Goal: Task Accomplishment & Management: Complete application form

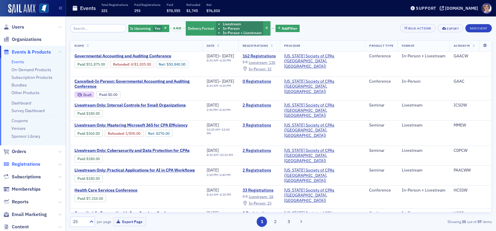
click at [24, 163] on span "Registrations" at bounding box center [26, 164] width 29 height 6
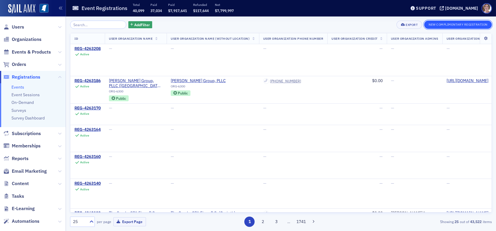
click at [456, 25] on button "New Complimentary Registration" at bounding box center [458, 25] width 68 height 8
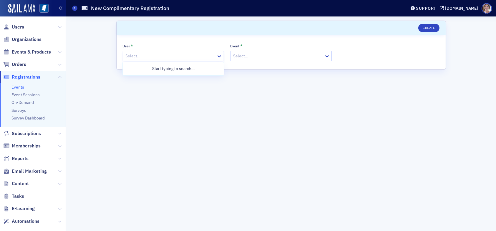
click at [149, 57] on div at bounding box center [170, 55] width 91 height 7
type input "phillip chu"
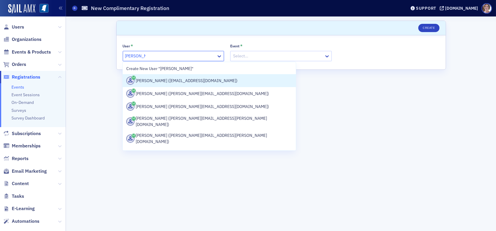
click at [160, 81] on div "[PERSON_NAME] ([EMAIL_ADDRESS][DOMAIN_NAME])" at bounding box center [209, 81] width 166 height 8
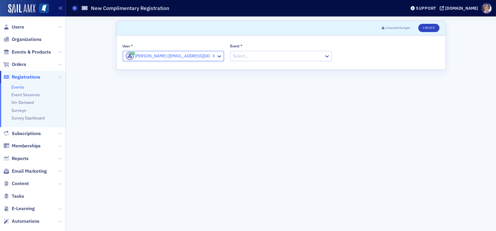
click at [259, 55] on div at bounding box center [278, 55] width 91 height 7
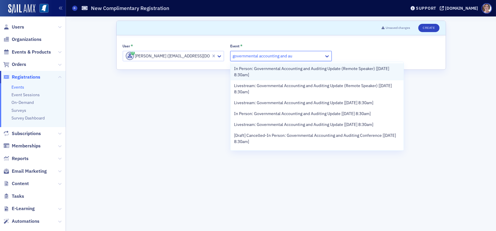
type input "governmental accounting and aud"
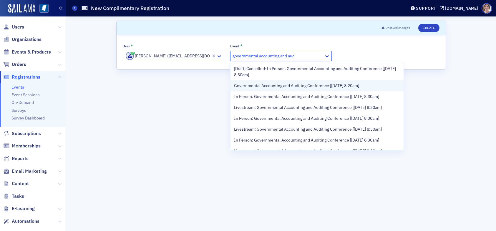
click at [289, 86] on span "Governmental Accounting and Auditing Conference [9/11/2025 8:20am]" at bounding box center [296, 86] width 125 height 6
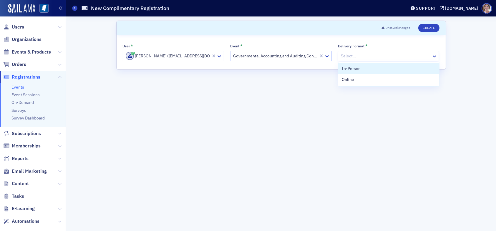
click at [364, 54] on div at bounding box center [385, 55] width 91 height 7
click at [357, 81] on div "Online" at bounding box center [389, 80] width 94 height 6
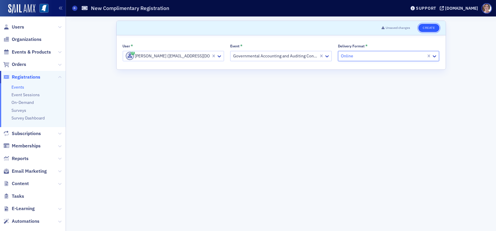
click at [429, 28] on button "Create" at bounding box center [428, 28] width 21 height 8
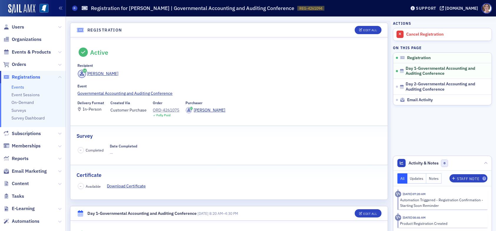
click at [28, 76] on span "Registrations" at bounding box center [26, 77] width 29 height 6
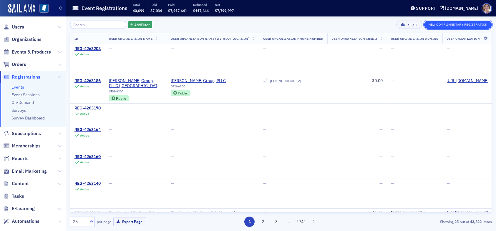
click at [461, 24] on button "New Complimentary Registration" at bounding box center [458, 25] width 68 height 8
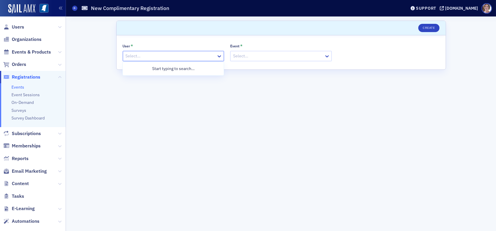
click at [198, 57] on div at bounding box center [170, 55] width 91 height 7
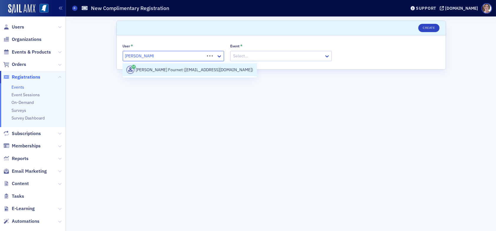
type input "dickens fournet"
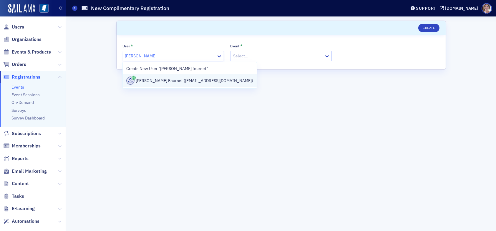
drag, startPoint x: 189, startPoint y: 82, endPoint x: 208, endPoint y: 73, distance: 21.3
click at [189, 82] on div "Dickens Fournet (dfournet@granthampoole.com)" at bounding box center [189, 81] width 127 height 8
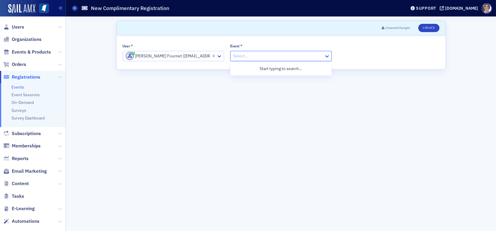
click at [250, 56] on div at bounding box center [278, 55] width 91 height 7
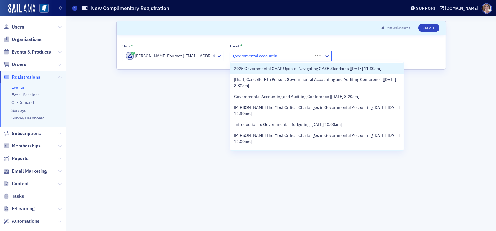
type input "governmental accountin"
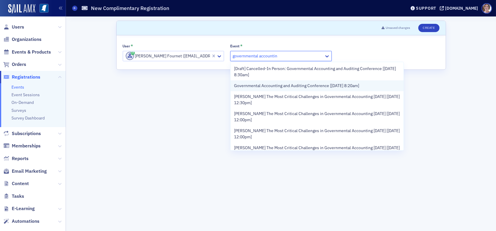
click at [294, 87] on span "Governmental Accounting and Auditing Conference [[DATE] 8:20am]" at bounding box center [296, 86] width 125 height 6
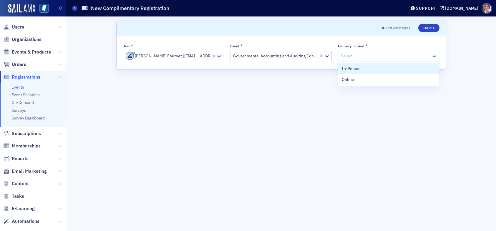
click at [365, 53] on div at bounding box center [385, 55] width 91 height 7
click at [365, 80] on div "Online" at bounding box center [389, 80] width 94 height 6
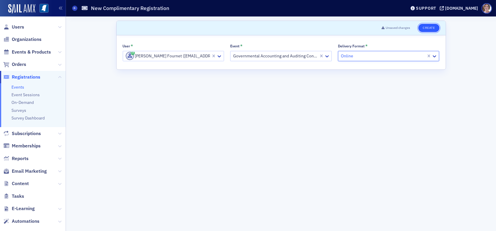
click at [433, 27] on button "Create" at bounding box center [428, 28] width 21 height 8
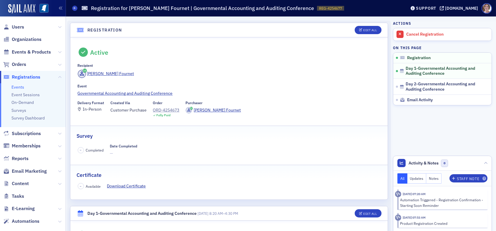
click at [31, 76] on span "Registrations" at bounding box center [26, 77] width 29 height 6
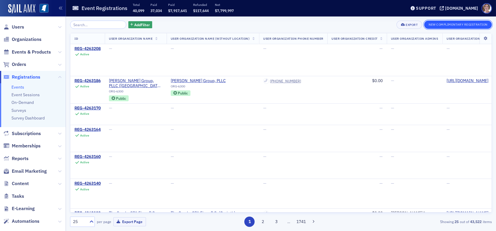
click at [445, 25] on button "New Complimentary Registration" at bounding box center [458, 25] width 68 height 8
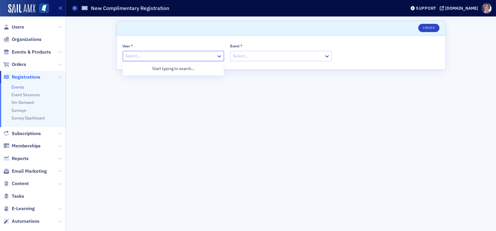
click at [176, 57] on div at bounding box center [170, 55] width 91 height 7
type input "billy morehead"
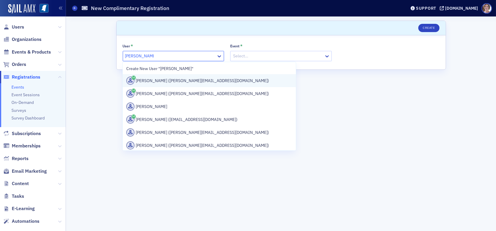
drag, startPoint x: 181, startPoint y: 80, endPoint x: 200, endPoint y: 79, distance: 19.5
click at [181, 80] on div "Billy Morehead (morehead@mc.edu)" at bounding box center [209, 81] width 166 height 8
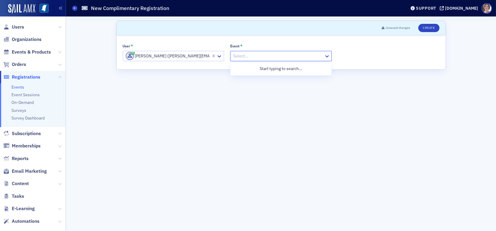
click at [244, 56] on div at bounding box center [278, 55] width 91 height 7
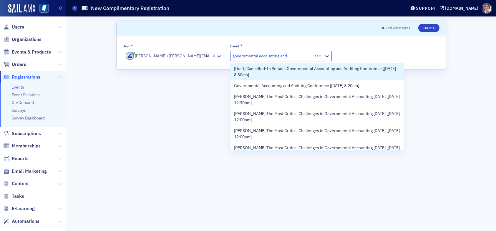
type input "governmental accounting and"
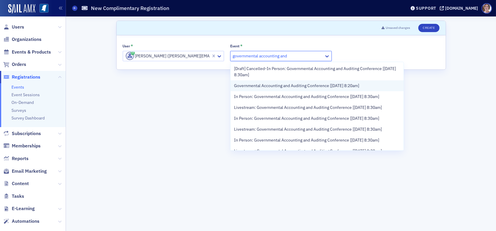
click at [284, 86] on span "Governmental Accounting and Auditing Conference [[DATE] 8:20am]" at bounding box center [296, 86] width 125 height 6
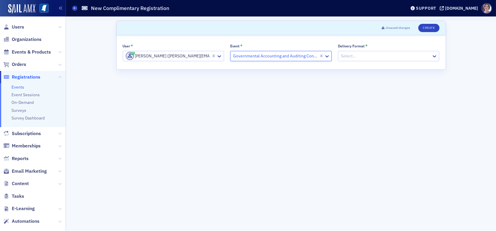
click at [403, 55] on div at bounding box center [385, 55] width 91 height 7
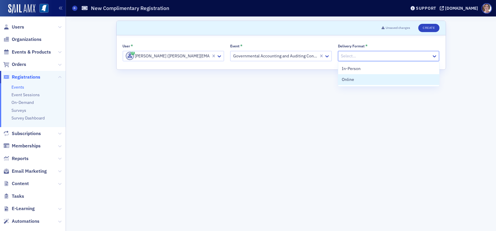
drag, startPoint x: 383, startPoint y: 80, endPoint x: 401, endPoint y: 64, distance: 24.2
click at [383, 80] on div "Online" at bounding box center [389, 80] width 94 height 6
click at [429, 23] on header "Unsaved changes Create" at bounding box center [281, 28] width 329 height 14
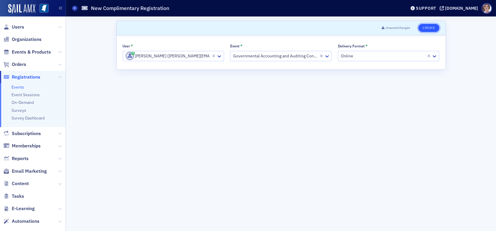
click at [429, 26] on button "Create" at bounding box center [428, 28] width 21 height 8
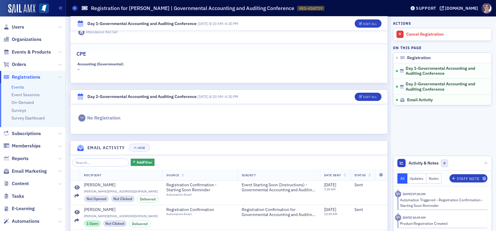
scroll to position [264, 0]
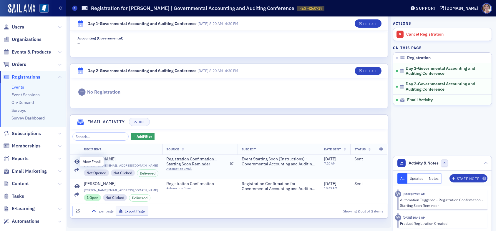
click at [76, 160] on icon at bounding box center [76, 162] width 5 height 5
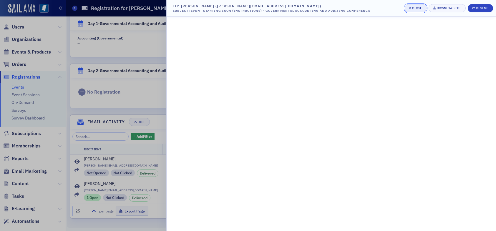
click at [414, 8] on div "Close" at bounding box center [417, 7] width 10 height 3
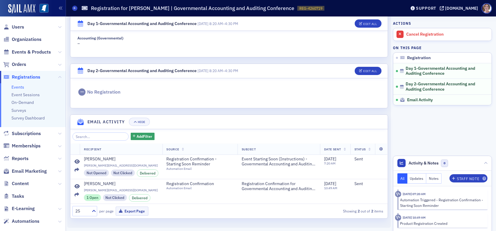
click at [29, 76] on span "Registrations" at bounding box center [26, 77] width 29 height 6
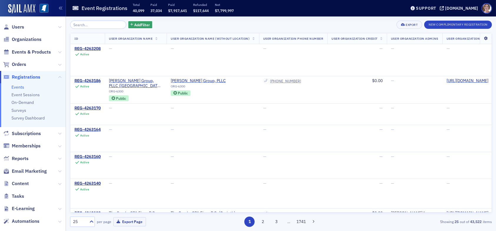
click at [481, 38] on icon at bounding box center [485, 39] width 12 height 4
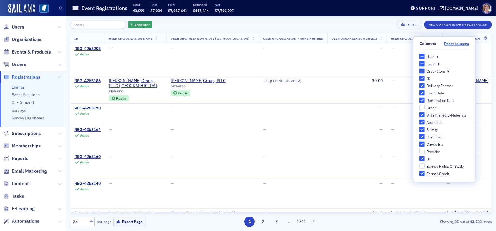
click at [454, 43] on button "Reset columns" at bounding box center [456, 43] width 25 height 4
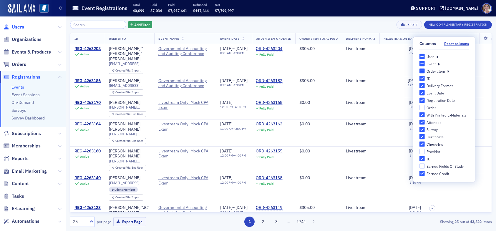
click at [19, 26] on span "Users" at bounding box center [18, 27] width 12 height 6
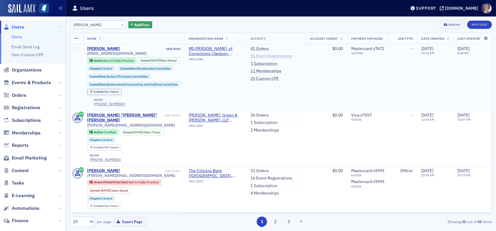
type input "phillip chu"
click at [266, 56] on link "35 Event Registrations" at bounding box center [271, 56] width 42 height 5
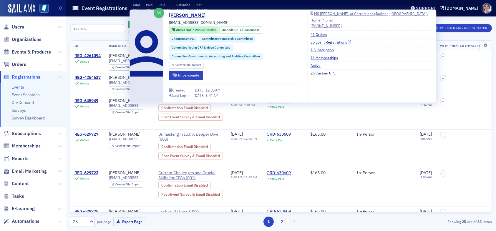
click at [328, 42] on link "35 Event Registrations" at bounding box center [331, 41] width 41 height 5
click at [326, 43] on link "35 Event Registrations" at bounding box center [331, 41] width 41 height 5
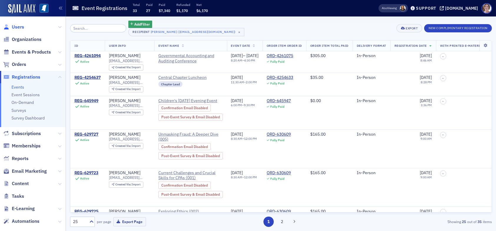
drag, startPoint x: 15, startPoint y: 25, endPoint x: 25, endPoint y: 25, distance: 10.0
click at [15, 25] on span "Users" at bounding box center [18, 27] width 12 height 6
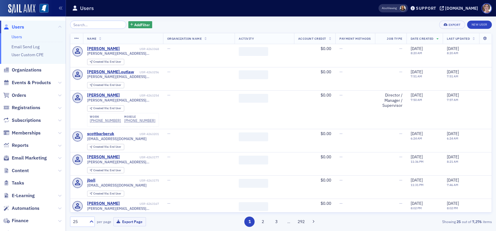
click at [88, 23] on input "search" at bounding box center [98, 25] width 56 height 8
click at [89, 25] on input "search" at bounding box center [98, 25] width 56 height 8
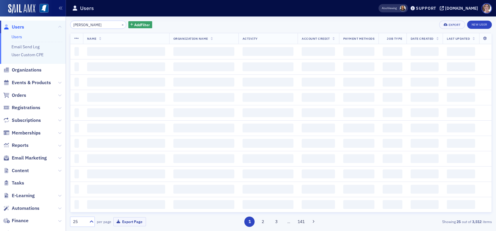
type input "brett davis"
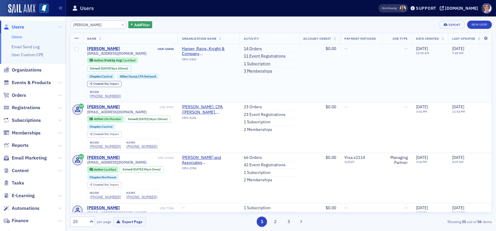
click at [258, 53] on ul "14 Orders 11 Event Registrations 1 Subscription 3 Memberships" at bounding box center [269, 60] width 51 height 28
click at [258, 55] on link "11 Event Registrations" at bounding box center [265, 56] width 42 height 5
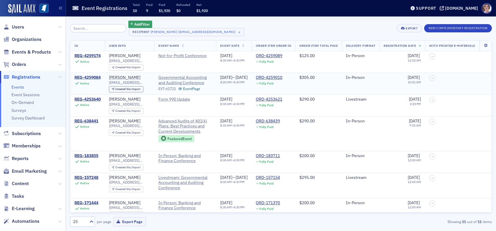
click at [97, 78] on div "REG-4259084" at bounding box center [87, 77] width 26 height 5
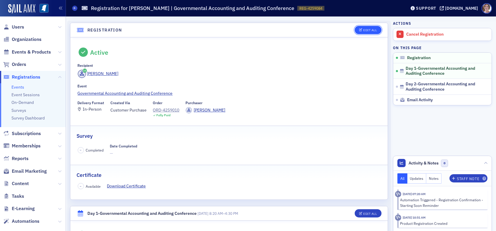
click at [363, 29] on div "Edit All" at bounding box center [370, 30] width 14 height 3
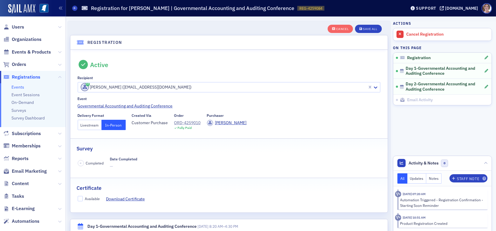
scroll to position [15, 0]
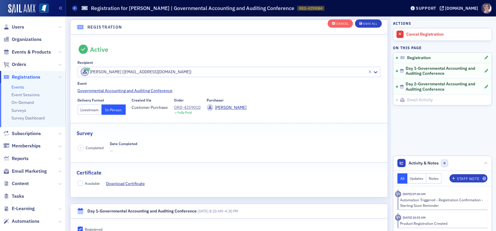
click at [89, 107] on button "Livestream" at bounding box center [90, 109] width 24 height 10
click at [365, 24] on div "Save All" at bounding box center [370, 23] width 14 height 3
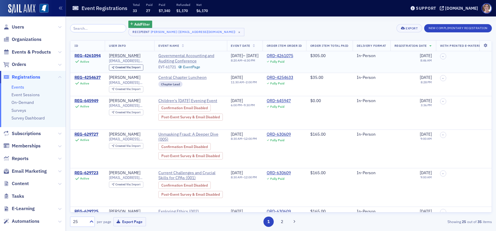
click at [86, 55] on div "REG-4261094" at bounding box center [87, 55] width 26 height 5
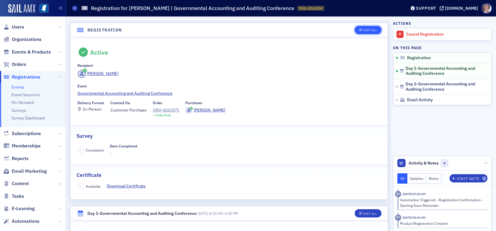
click at [361, 27] on button "Edit All" at bounding box center [368, 30] width 26 height 8
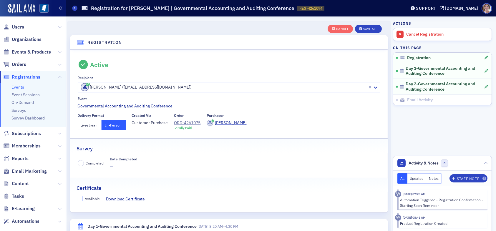
scroll to position [15, 0]
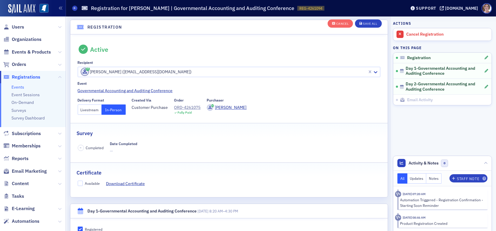
click at [86, 110] on button "Livestream" at bounding box center [90, 109] width 24 height 10
click at [363, 25] on div "Save All" at bounding box center [370, 23] width 14 height 3
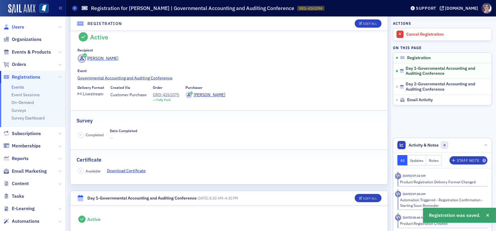
click at [17, 26] on span "Users" at bounding box center [18, 27] width 12 height 6
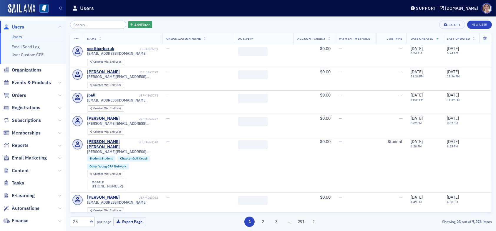
click at [95, 24] on input "search" at bounding box center [98, 25] width 56 height 8
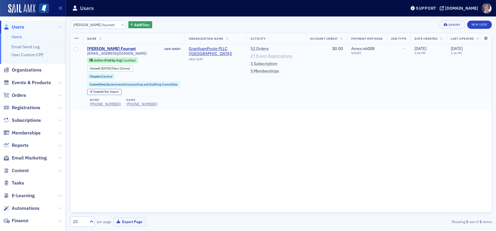
type input "[PERSON_NAME] fournet"
click at [274, 55] on link "27 Event Registrations" at bounding box center [271, 56] width 42 height 5
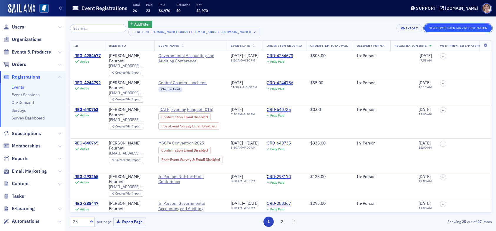
click at [441, 27] on button "New Complimentary Registration" at bounding box center [458, 28] width 68 height 8
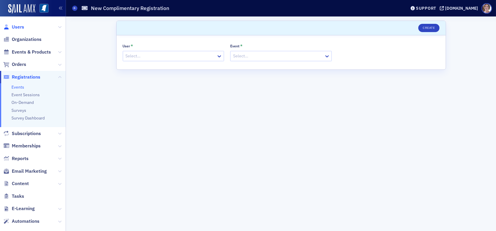
click at [19, 26] on span "Users" at bounding box center [18, 27] width 12 height 6
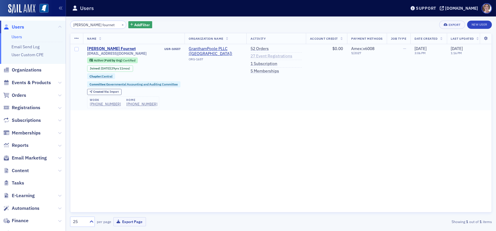
click at [260, 55] on link "27 Event Registrations" at bounding box center [271, 56] width 42 height 5
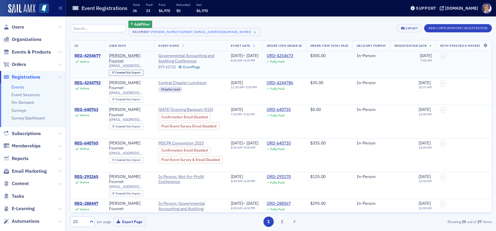
click at [87, 56] on div "REG-4254677" at bounding box center [87, 55] width 26 height 5
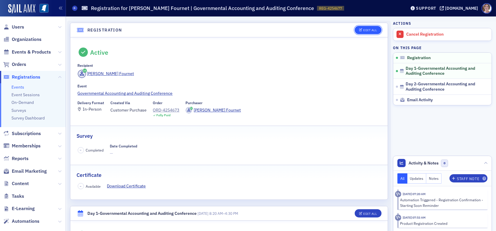
click at [365, 29] on div "Edit All" at bounding box center [370, 30] width 14 height 3
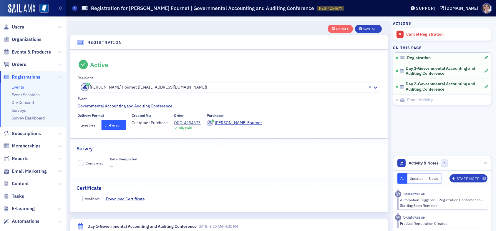
scroll to position [15, 0]
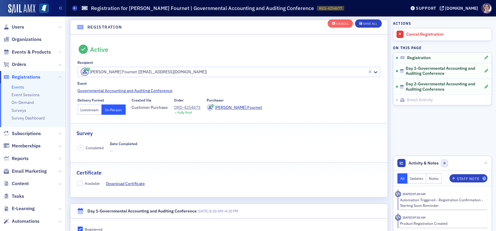
click at [95, 106] on button "Livestream" at bounding box center [90, 109] width 24 height 10
click at [364, 24] on div "Save All" at bounding box center [370, 23] width 14 height 3
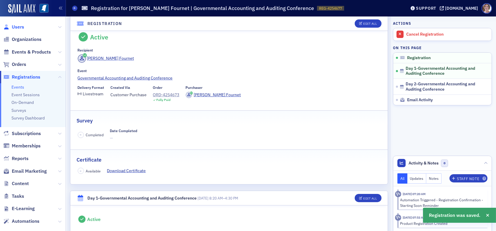
click at [14, 25] on span "Users" at bounding box center [18, 27] width 12 height 6
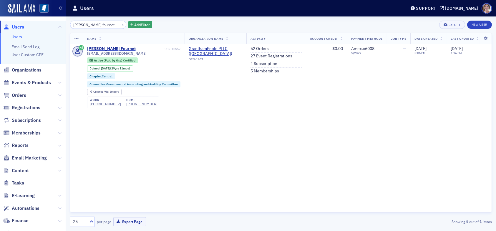
drag, startPoint x: 103, startPoint y: 25, endPoint x: 37, endPoint y: 22, distance: 66.3
click at [37, 22] on div "Users Users Email Send Log User Custom CPE Organizations Events & Products Orde…" at bounding box center [248, 115] width 496 height 231
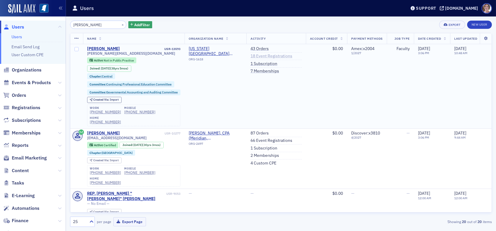
type input "billy morehead"
click at [276, 56] on link "18 Event Registrations" at bounding box center [271, 56] width 42 height 5
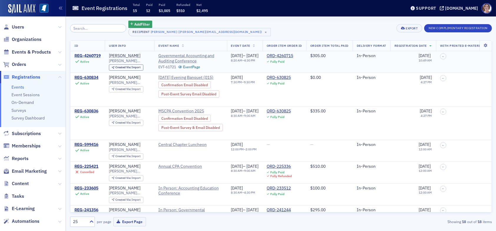
click at [88, 54] on div "REG-4260719" at bounding box center [87, 55] width 26 height 5
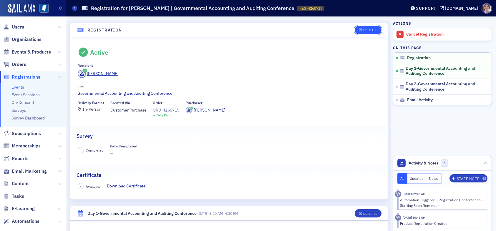
click at [363, 30] on div "Edit All" at bounding box center [370, 30] width 14 height 3
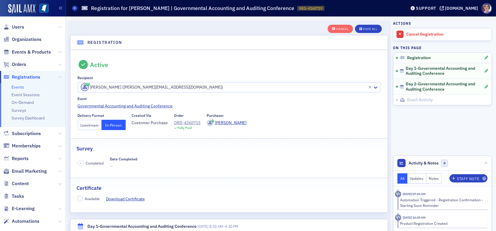
scroll to position [15, 0]
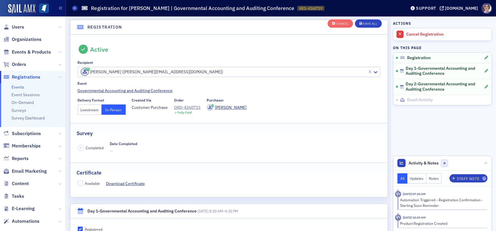
click at [94, 107] on button "Livestream" at bounding box center [90, 109] width 24 height 10
click at [372, 25] on div "Save All" at bounding box center [370, 23] width 14 height 3
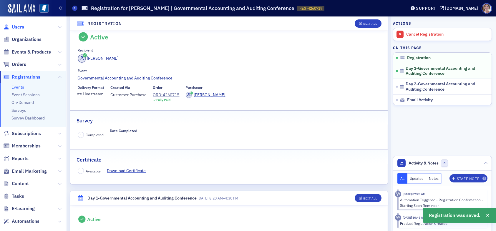
click at [17, 27] on span "Users" at bounding box center [18, 27] width 12 height 6
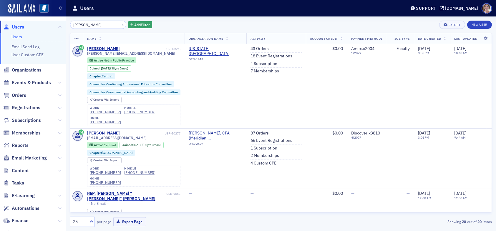
click at [21, 26] on span "Users" at bounding box center [18, 27] width 12 height 6
drag, startPoint x: 103, startPoint y: 24, endPoint x: 42, endPoint y: 19, distance: 60.8
click at [42, 19] on div "Users Users Email Send Log User Custom CPE Organizations Events & Products Orde…" at bounding box center [248, 115] width 496 height 231
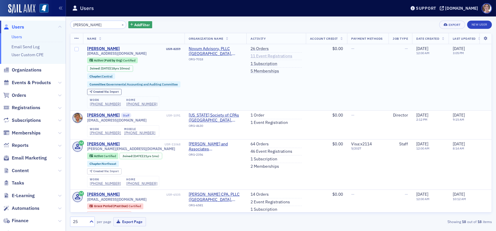
type input "stephanie palmertree"
click at [265, 57] on link "11 Event Registrations" at bounding box center [271, 56] width 42 height 5
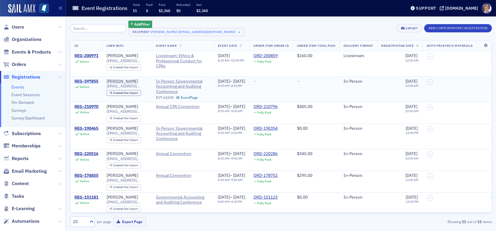
click at [92, 81] on div "REG-597855" at bounding box center [86, 81] width 24 height 5
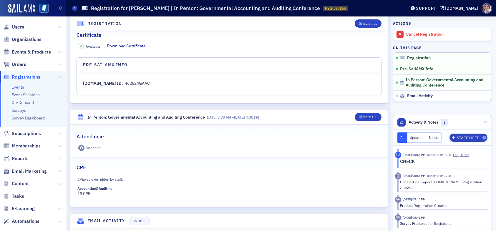
scroll to position [155, 0]
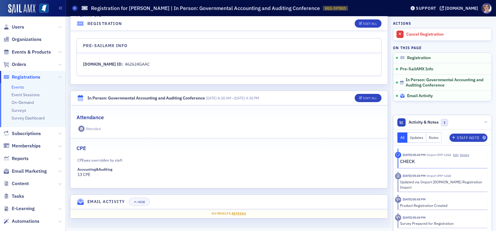
click at [413, 96] on span "Email Activity" at bounding box center [420, 95] width 26 height 5
click at [16, 25] on span "Users" at bounding box center [18, 27] width 12 height 6
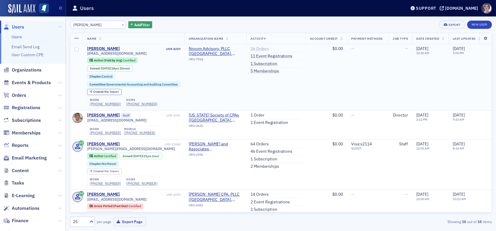
click at [258, 48] on link "26 Orders" at bounding box center [259, 48] width 18 height 5
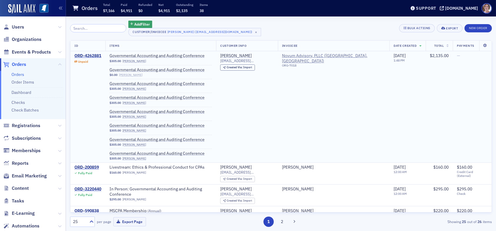
click at [142, 75] on link "[PERSON_NAME]" at bounding box center [131, 75] width 24 height 4
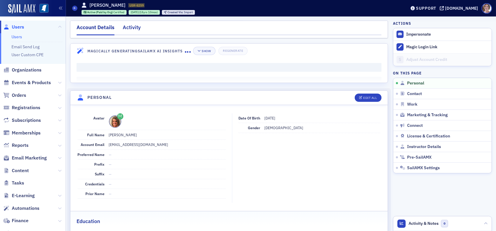
click at [135, 29] on div "Activity" at bounding box center [132, 29] width 18 height 11
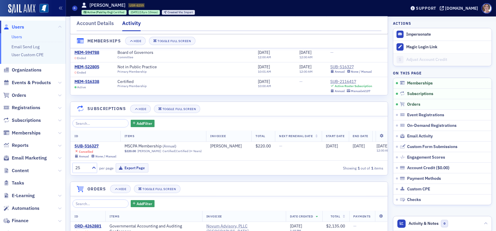
scroll to position [59, 0]
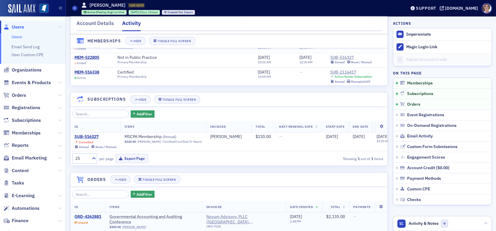
click at [94, 220] on div "ORD-4262881" at bounding box center [87, 216] width 27 height 5
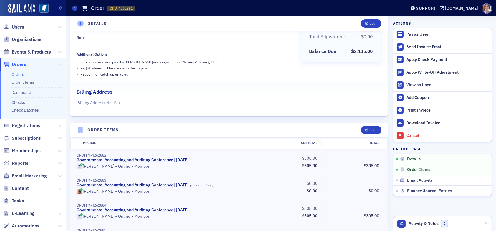
scroll to position [118, 0]
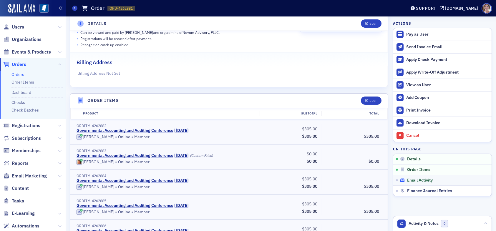
click at [421, 181] on span "Email Activity" at bounding box center [420, 180] width 26 height 5
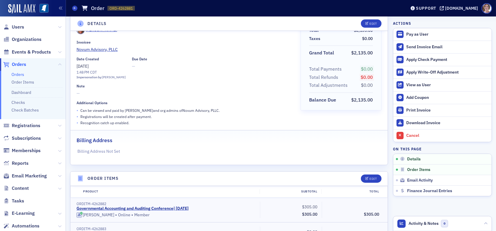
scroll to position [0, 0]
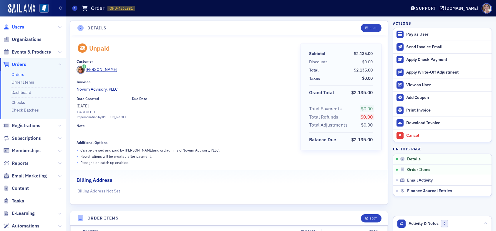
click at [21, 26] on span "Users" at bounding box center [18, 27] width 12 height 6
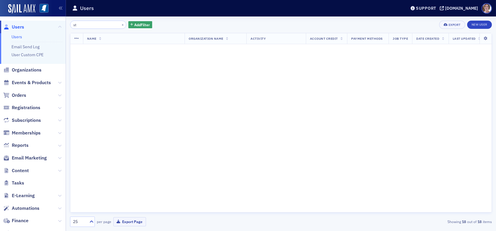
type input "s"
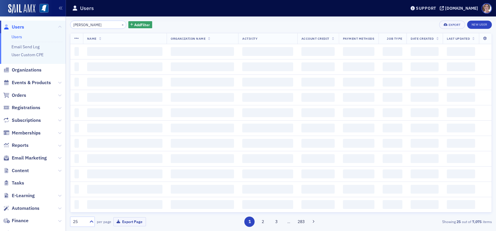
type input "angela mire"
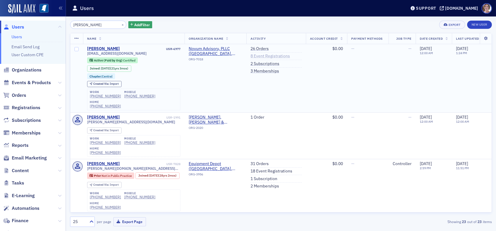
click at [262, 56] on link "8 Event Registrations" at bounding box center [269, 56] width 39 height 5
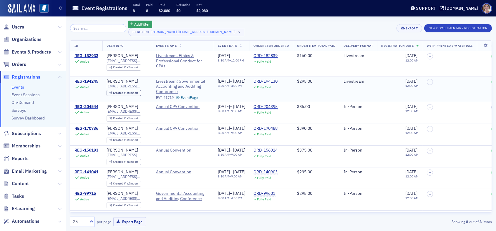
click at [87, 80] on div "REG-194245" at bounding box center [86, 81] width 24 height 5
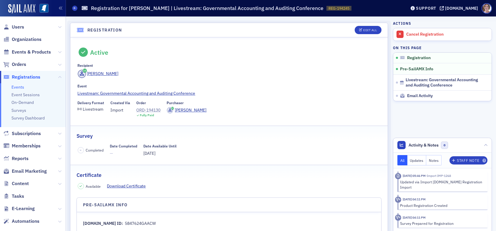
click at [147, 111] on div "ORD-194130" at bounding box center [149, 110] width 24 height 6
click at [21, 24] on span "Users" at bounding box center [18, 27] width 12 height 6
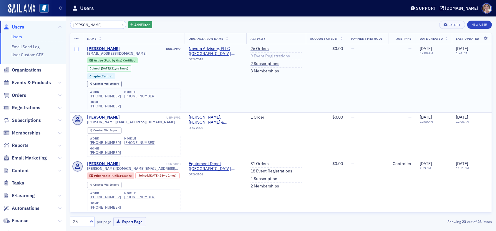
click at [262, 54] on link "9 Event Registrations" at bounding box center [269, 56] width 39 height 5
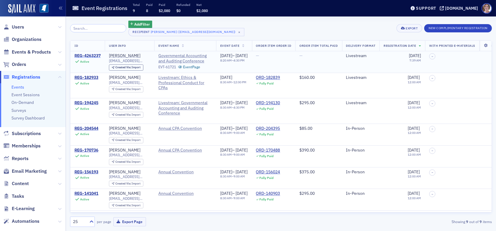
click at [89, 53] on div "REG-4263237" at bounding box center [87, 55] width 26 height 5
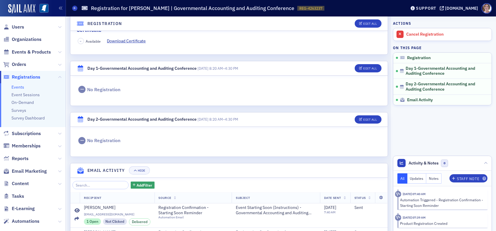
scroll to position [190, 0]
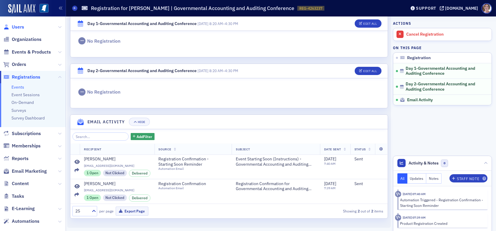
click at [20, 27] on span "Users" at bounding box center [18, 27] width 12 height 6
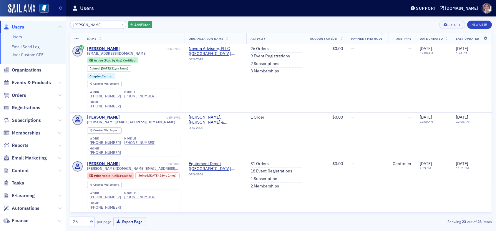
drag, startPoint x: 99, startPoint y: 24, endPoint x: 51, endPoint y: 25, distance: 48.0
click at [51, 25] on div "Users Users Email Send Log User Custom CPE Organizations Events & Products Orde…" at bounding box center [248, 115] width 496 height 231
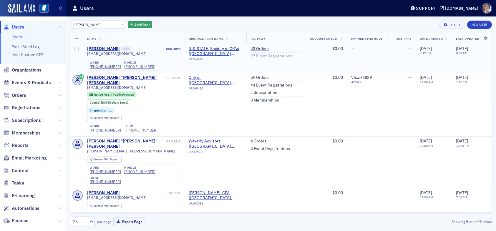
type input "lydia carlisle"
click at [261, 57] on link "97 Event Registrations" at bounding box center [271, 56] width 42 height 5
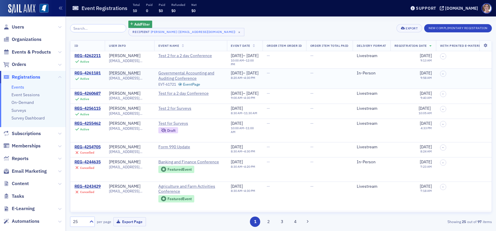
click at [89, 71] on div "REG-4261181" at bounding box center [87, 73] width 26 height 5
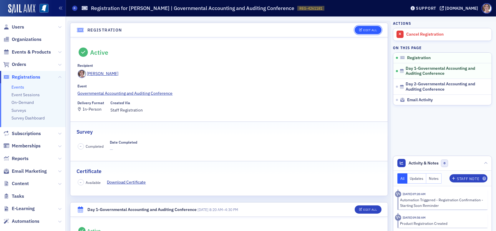
click at [363, 27] on button "Edit All" at bounding box center [368, 30] width 26 height 8
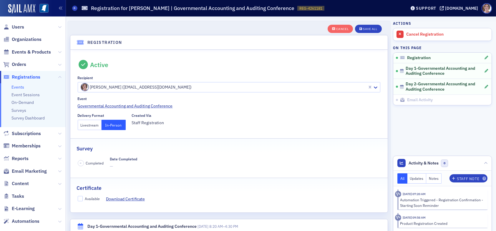
scroll to position [15, 0]
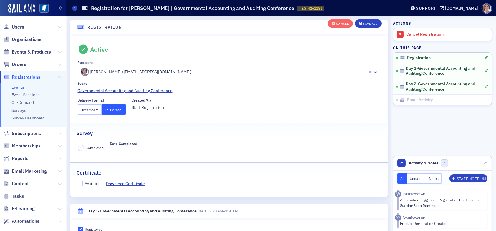
drag, startPoint x: 94, startPoint y: 109, endPoint x: 126, endPoint y: 100, distance: 33.0
click at [94, 109] on button "Livestream" at bounding box center [90, 109] width 24 height 10
click at [363, 24] on div "Save All" at bounding box center [370, 23] width 14 height 3
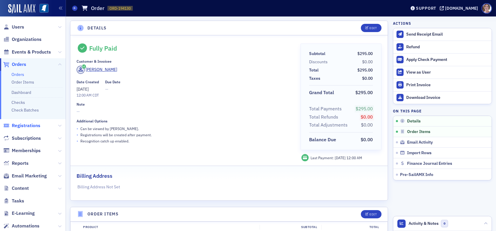
click at [27, 124] on span "Registrations" at bounding box center [26, 125] width 29 height 6
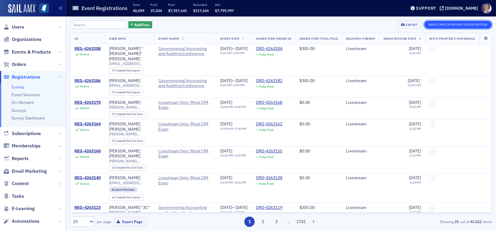
click at [467, 24] on button "New Complimentary Registration" at bounding box center [458, 25] width 68 height 8
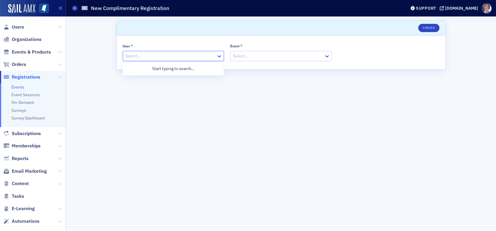
click at [185, 57] on div at bounding box center [170, 55] width 91 height 7
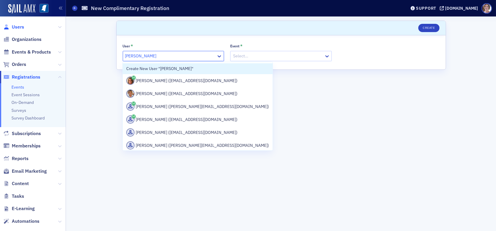
type input "[PERSON_NAME]"
click at [17, 28] on span "Users" at bounding box center [18, 27] width 12 height 6
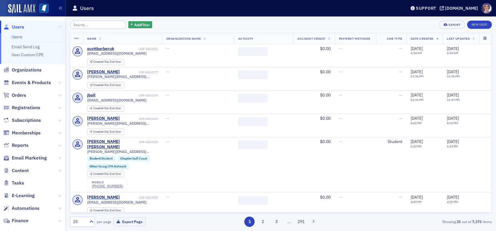
click at [91, 25] on input "search" at bounding box center [98, 25] width 56 height 8
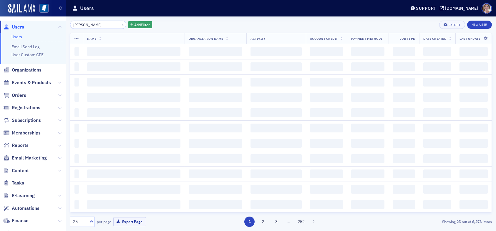
type input "[PERSON_NAME]"
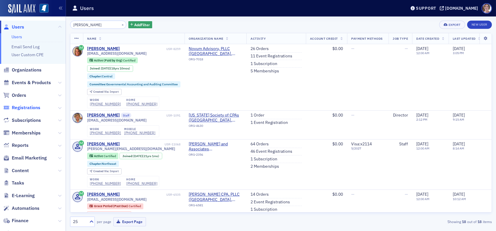
click at [25, 108] on span "Registrations" at bounding box center [26, 107] width 29 height 6
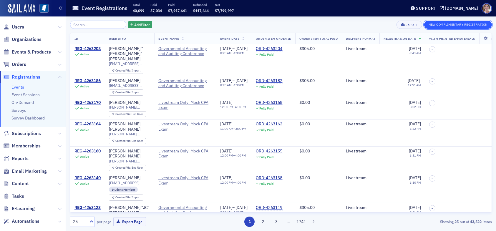
click at [451, 25] on button "New Complimentary Registration" at bounding box center [458, 25] width 68 height 8
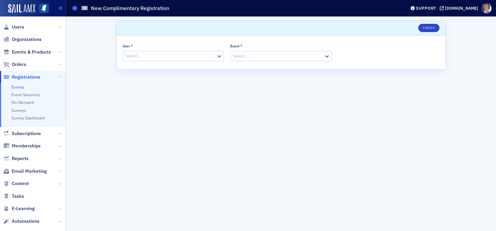
click at [153, 56] on div at bounding box center [170, 55] width 91 height 7
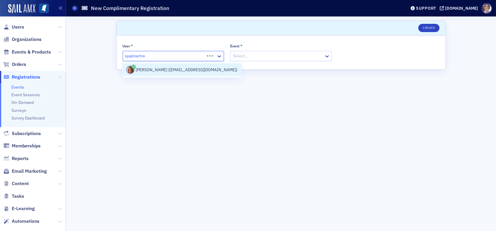
type input "spalmertree"
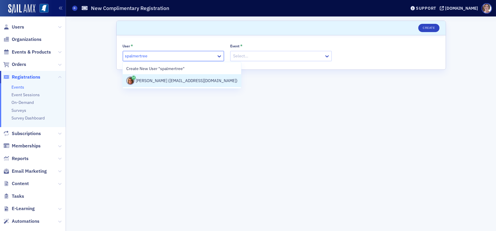
drag, startPoint x: 148, startPoint y: 82, endPoint x: 156, endPoint y: 74, distance: 11.2
click at [149, 82] on div "[PERSON_NAME] ([EMAIL_ADDRESS][DOMAIN_NAME])" at bounding box center [181, 81] width 111 height 8
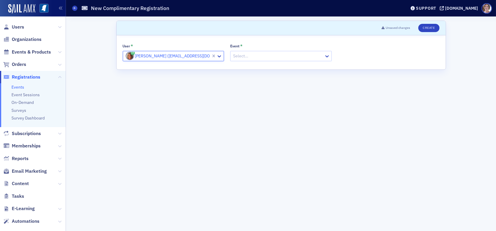
click at [249, 55] on div at bounding box center [278, 55] width 91 height 7
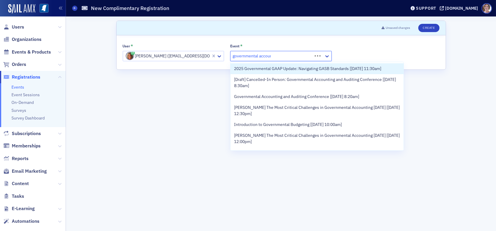
type input "governmental account"
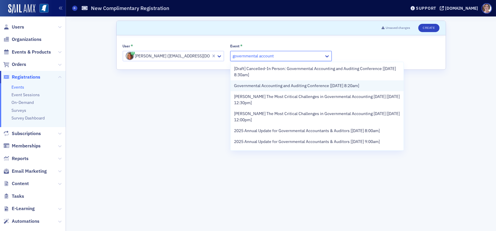
click at [280, 85] on span "Governmental Accounting and Auditing Conference [9/11/2025 8:20am]" at bounding box center [296, 86] width 125 height 6
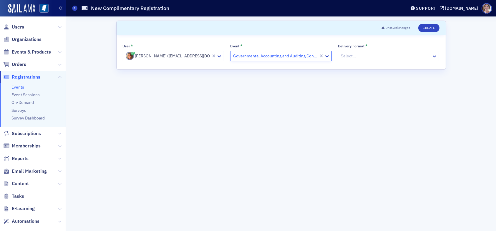
click at [366, 55] on div at bounding box center [385, 55] width 91 height 7
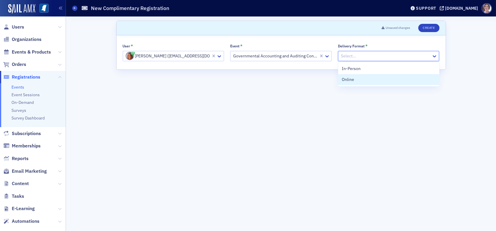
drag, startPoint x: 357, startPoint y: 79, endPoint x: 373, endPoint y: 65, distance: 21.1
click at [357, 79] on div "Online" at bounding box center [389, 80] width 94 height 6
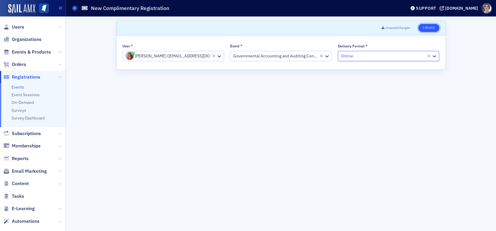
click at [430, 26] on button "Create" at bounding box center [428, 28] width 21 height 8
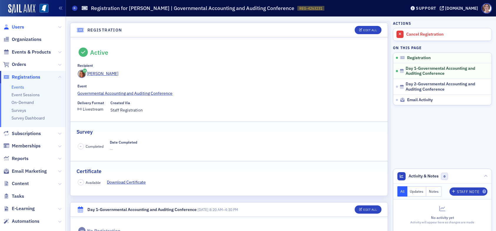
click at [20, 27] on span "Users" at bounding box center [18, 27] width 12 height 6
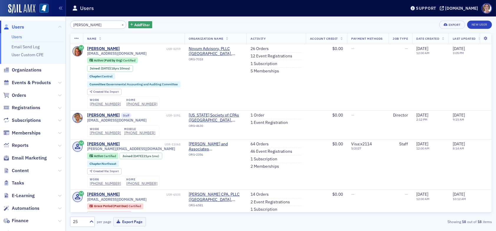
drag, startPoint x: 109, startPoint y: 24, endPoint x: 23, endPoint y: 20, distance: 85.8
click at [23, 20] on div "Users Users Email Send Log User Custom CPE Organizations Events & Products Orde…" at bounding box center [248, 115] width 496 height 231
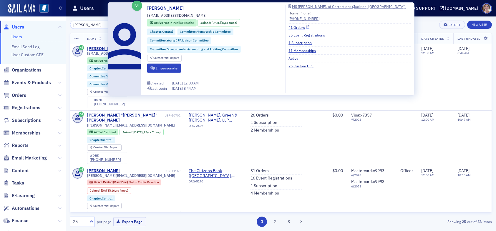
type input "phillip chu"
click at [298, 26] on link "41 Orders" at bounding box center [298, 26] width 21 height 5
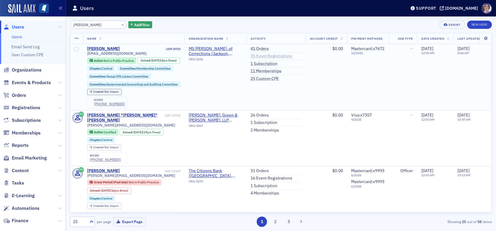
click at [267, 55] on link "35 Event Registrations" at bounding box center [271, 56] width 42 height 5
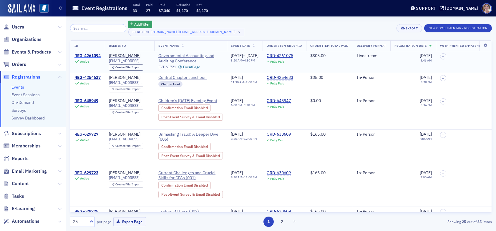
click at [92, 54] on div "REG-4261094" at bounding box center [87, 55] width 26 height 5
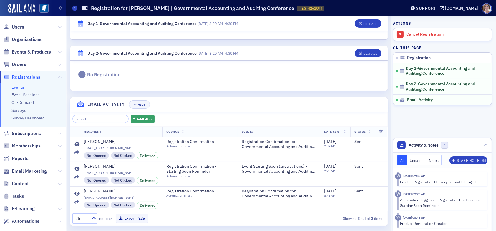
scroll to position [255, 0]
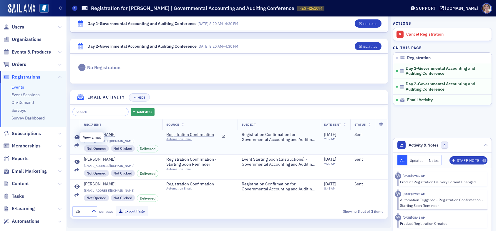
click at [77, 137] on icon at bounding box center [76, 137] width 5 height 5
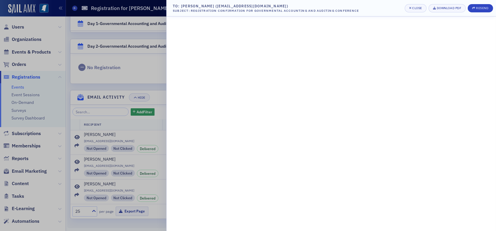
click at [19, 29] on div at bounding box center [248, 115] width 496 height 231
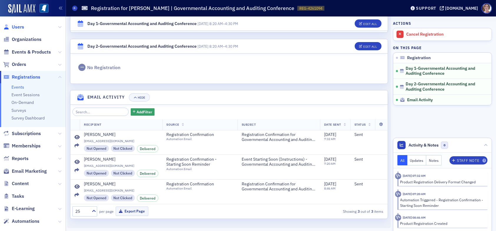
click at [17, 26] on span "Users" at bounding box center [18, 27] width 12 height 6
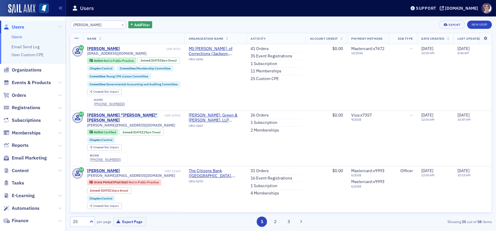
drag, startPoint x: 96, startPoint y: 24, endPoint x: 33, endPoint y: 19, distance: 63.1
click at [33, 19] on div "Users Users Email Send Log User Custom CPE Organizations Events & Products Orde…" at bounding box center [248, 115] width 496 height 231
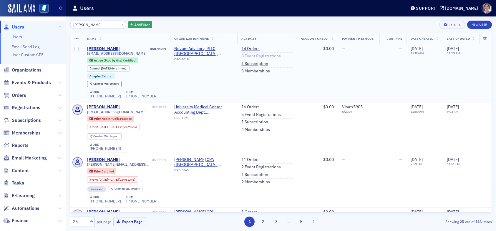
type input "michael torres"
click at [246, 56] on link "8 Event Registrations" at bounding box center [260, 56] width 39 height 5
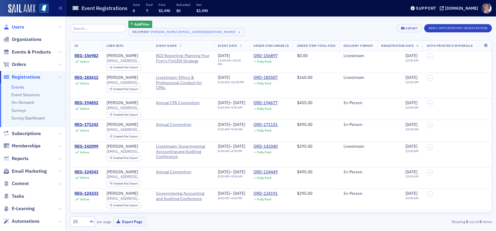
click at [19, 27] on span "Users" at bounding box center [18, 27] width 12 height 6
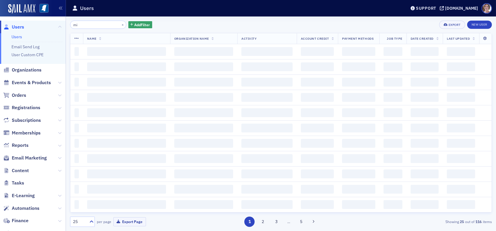
type input "m"
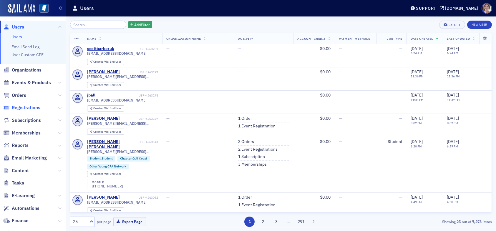
click at [34, 107] on span "Registrations" at bounding box center [26, 107] width 29 height 6
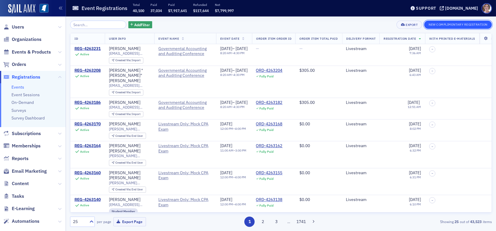
click at [442, 23] on button "New Complimentary Registration" at bounding box center [458, 25] width 68 height 8
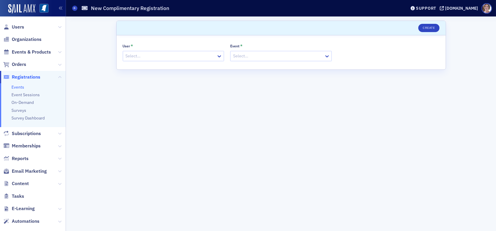
click at [182, 55] on div at bounding box center [170, 55] width 91 height 7
type input "michael torres"
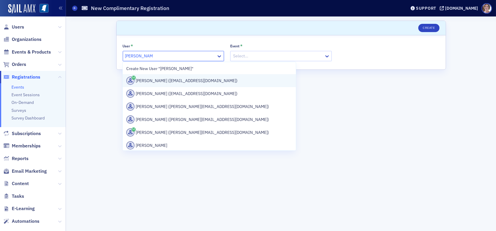
click at [186, 80] on div "Michael Torres (mtorres@novum.cpa)" at bounding box center [209, 81] width 166 height 8
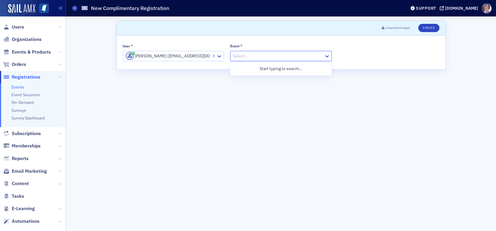
click at [259, 55] on div at bounding box center [278, 55] width 91 height 7
type input "governmental accounting and auditing con"
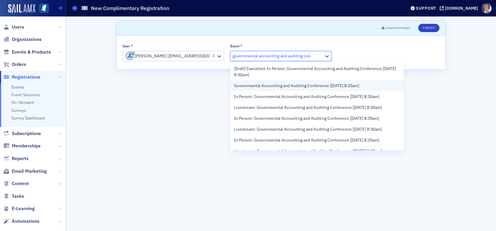
drag, startPoint x: 263, startPoint y: 86, endPoint x: 306, endPoint y: 71, distance: 45.5
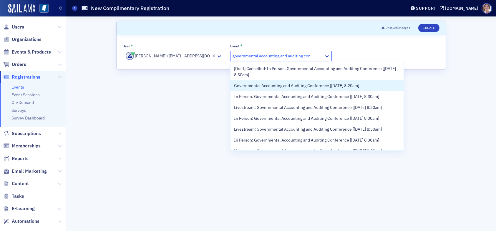
click at [264, 86] on span "Governmental Accounting and Auditing Conference [[DATE] 8:20am]" at bounding box center [296, 86] width 125 height 6
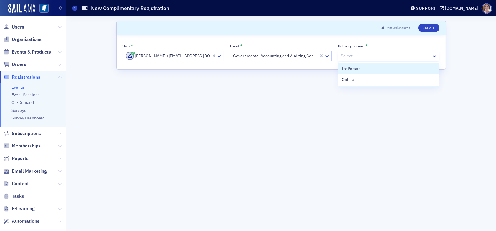
click at [352, 56] on div at bounding box center [385, 55] width 91 height 7
click at [353, 79] on span "Online" at bounding box center [348, 80] width 12 height 6
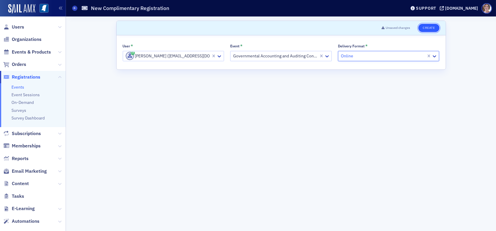
click at [427, 27] on button "Create" at bounding box center [428, 28] width 21 height 8
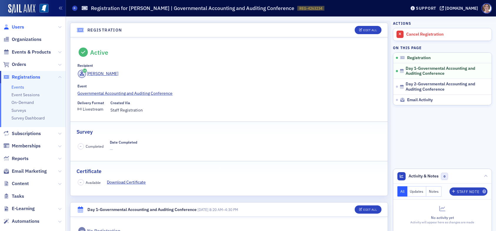
click at [20, 25] on span "Users" at bounding box center [18, 27] width 12 height 6
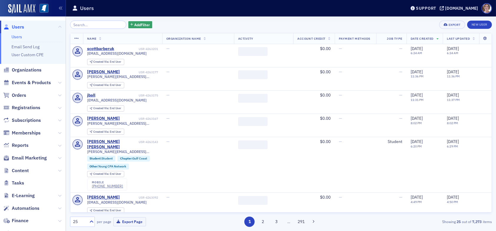
click at [107, 24] on input "search" at bounding box center [98, 25] width 56 height 8
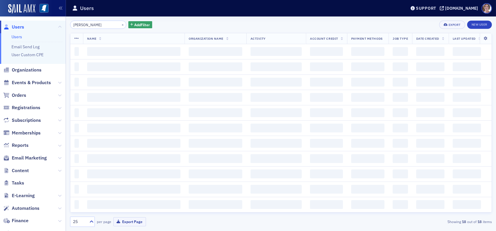
type input "stephanie palmertree"
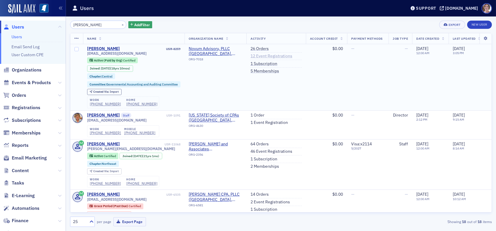
click at [265, 55] on link "12 Event Registrations" at bounding box center [271, 56] width 42 height 5
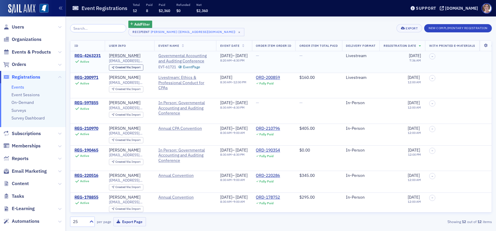
click at [83, 55] on div "REG-4263231" at bounding box center [87, 55] width 26 height 5
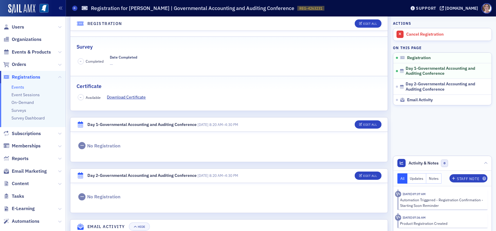
scroll to position [190, 0]
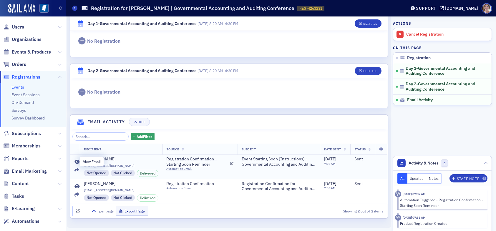
click at [77, 162] on icon at bounding box center [76, 162] width 5 height 5
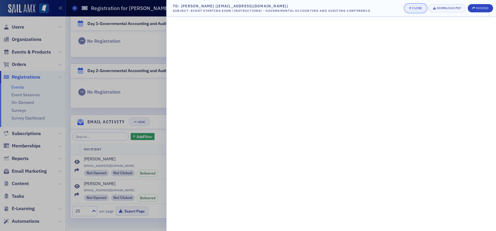
click at [417, 8] on div "Close" at bounding box center [417, 7] width 10 height 3
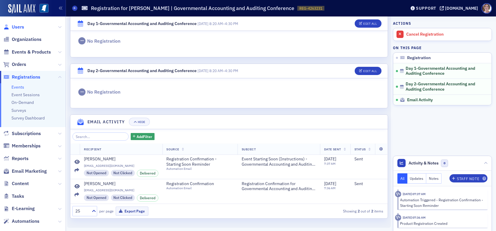
click at [17, 26] on span "Users" at bounding box center [18, 27] width 12 height 6
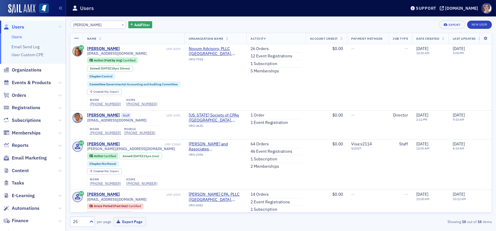
drag, startPoint x: 110, startPoint y: 23, endPoint x: 48, endPoint y: 24, distance: 62.4
click at [48, 24] on div "Users Users Email Send Log User Custom CPE Organizations Events & Products Orde…" at bounding box center [248, 115] width 496 height 231
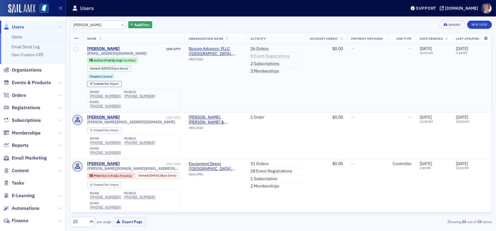
type input "[PERSON_NAME]"
click at [267, 57] on link "8 Event Registrations" at bounding box center [269, 56] width 39 height 5
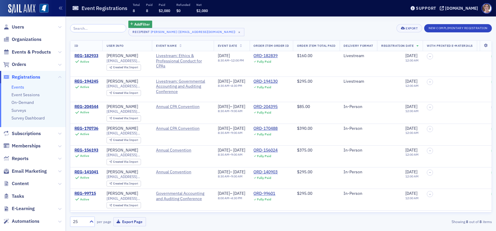
click at [28, 78] on span "Registrations" at bounding box center [26, 77] width 29 height 6
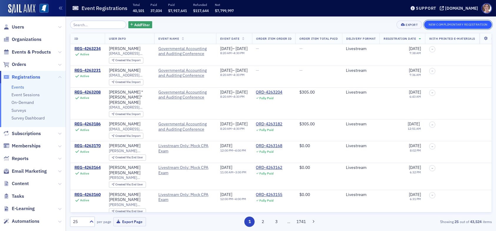
click at [448, 23] on button "New Complimentary Registration" at bounding box center [458, 25] width 68 height 8
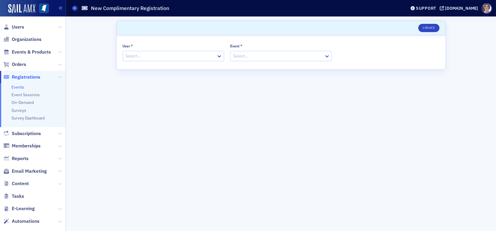
click at [186, 56] on div at bounding box center [170, 55] width 91 height 7
type input "[PERSON_NAME]"
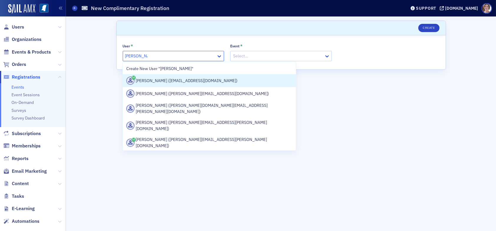
click at [184, 81] on div "[PERSON_NAME] ([EMAIL_ADDRESS][DOMAIN_NAME])" at bounding box center [209, 81] width 166 height 8
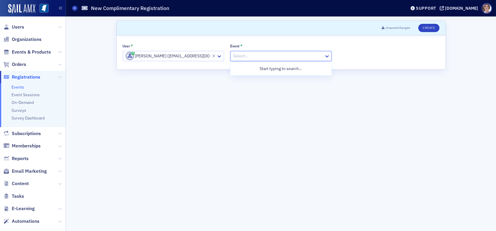
click at [247, 57] on div at bounding box center [278, 55] width 91 height 7
type input "governmental accounting and auditing"
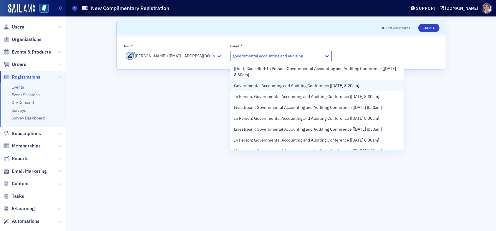
click at [261, 84] on span "Governmental Accounting and Auditing Conference [[DATE] 8:20am]" at bounding box center [296, 86] width 125 height 6
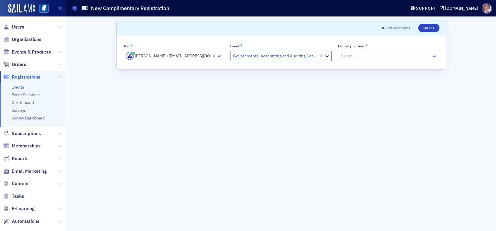
click at [355, 55] on div at bounding box center [385, 55] width 91 height 7
drag, startPoint x: 353, startPoint y: 83, endPoint x: 378, endPoint y: 64, distance: 31.1
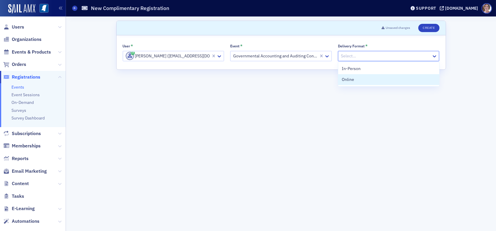
click at [353, 82] on div "Online" at bounding box center [388, 79] width 101 height 11
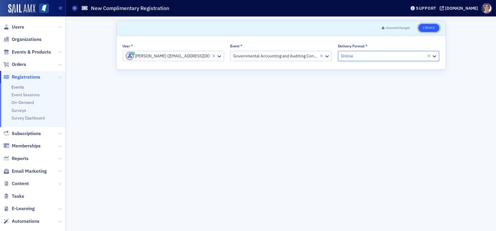
click at [427, 27] on button "Create" at bounding box center [428, 28] width 21 height 8
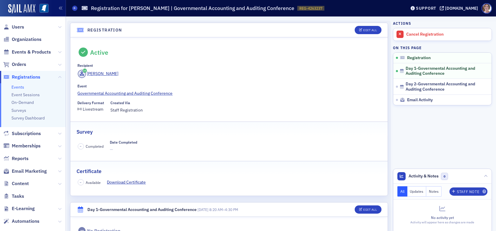
click at [29, 77] on span "Registrations" at bounding box center [26, 77] width 29 height 6
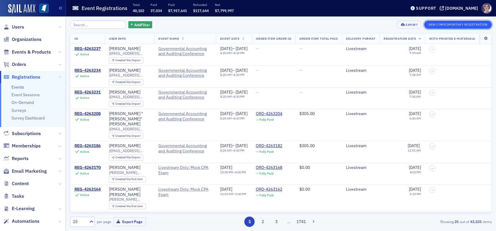
click at [450, 24] on button "New Complimentary Registration" at bounding box center [458, 25] width 68 height 8
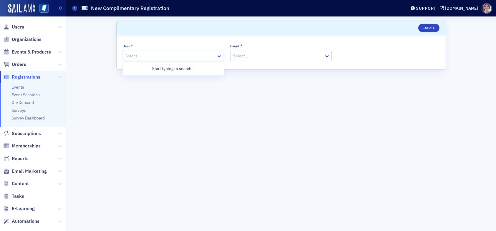
click at [140, 54] on div at bounding box center [170, 55] width 91 height 7
type input "[PERSON_NAME]"
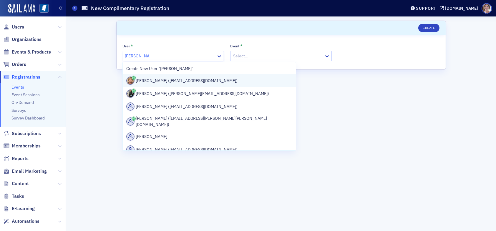
click at [166, 79] on div "[PERSON_NAME] ([EMAIL_ADDRESS][DOMAIN_NAME])" at bounding box center [209, 81] width 166 height 8
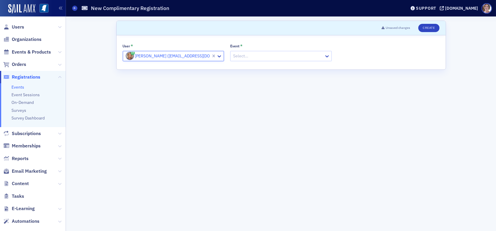
click at [270, 57] on div at bounding box center [278, 55] width 91 height 7
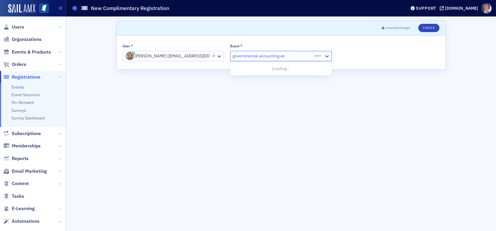
type input "governmental accounting and"
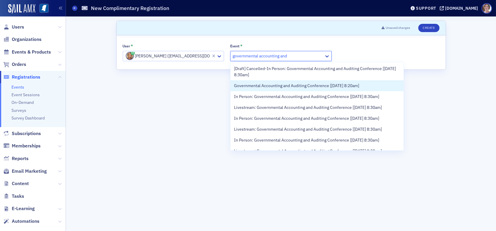
click at [308, 86] on span "Governmental Accounting and Auditing Conference [9/11/2025 8:20am]" at bounding box center [296, 86] width 125 height 6
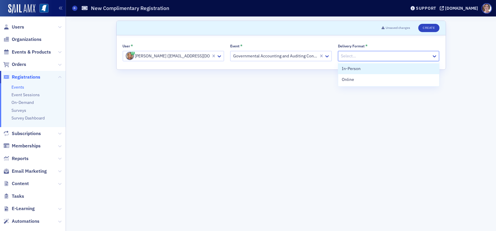
click at [384, 56] on div at bounding box center [385, 55] width 91 height 7
click at [376, 82] on div "Online" at bounding box center [389, 80] width 94 height 6
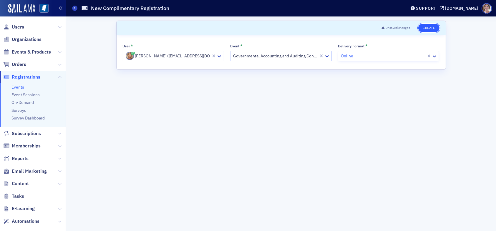
click at [429, 28] on button "Create" at bounding box center [428, 28] width 21 height 8
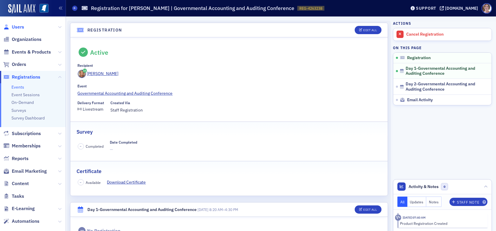
click at [16, 25] on span "Users" at bounding box center [18, 27] width 12 height 6
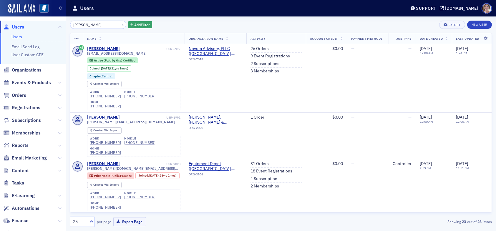
drag, startPoint x: 100, startPoint y: 24, endPoint x: 32, endPoint y: 36, distance: 69.0
click at [40, 28] on div "Users Users Email Send Log User Custom CPE Organizations Events & Products Orde…" at bounding box center [248, 115] width 496 height 231
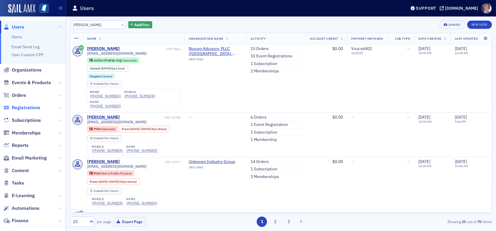
type input "jason ashley"
click at [30, 107] on span "Registrations" at bounding box center [26, 107] width 29 height 6
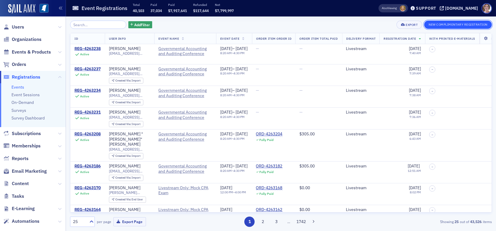
click at [445, 25] on button "New Complimentary Registration" at bounding box center [458, 25] width 68 height 8
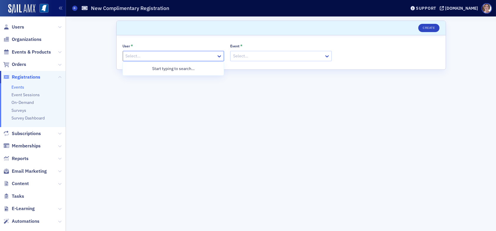
click at [172, 56] on div at bounding box center [170, 55] width 91 height 7
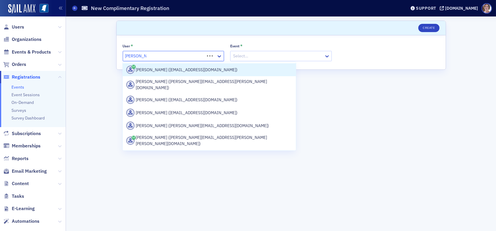
type input "dickie corder"
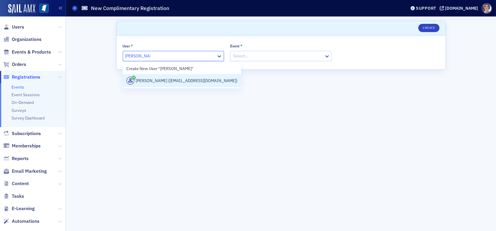
drag, startPoint x: 193, startPoint y: 81, endPoint x: 200, endPoint y: 77, distance: 7.5
click at [195, 80] on div "Dickie Corder (dickie_corder@jabezgroup.biz)" at bounding box center [181, 81] width 111 height 8
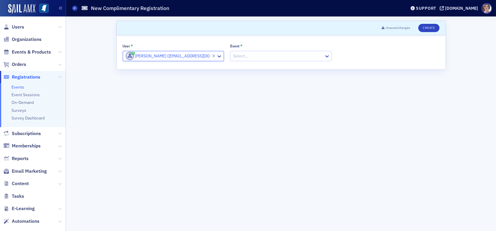
click at [256, 53] on div at bounding box center [278, 55] width 91 height 7
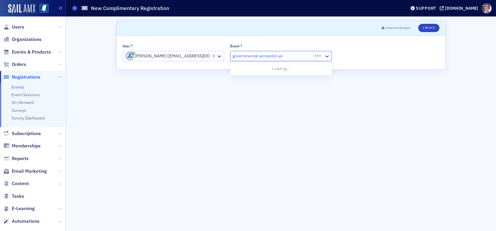
type input "governmental accountin and"
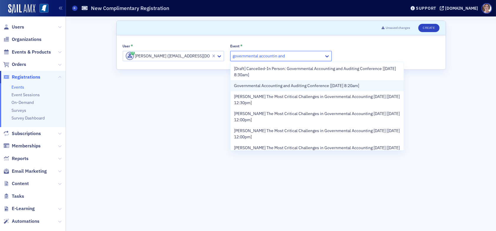
click at [281, 85] on span "Governmental Accounting and Auditing Conference [9/11/2025 8:20am]" at bounding box center [296, 86] width 125 height 6
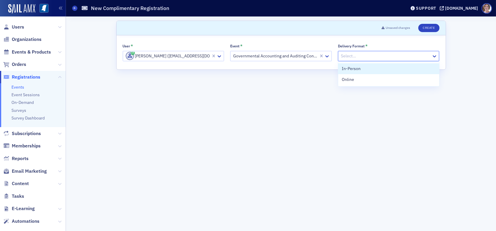
click at [375, 57] on div at bounding box center [385, 55] width 91 height 7
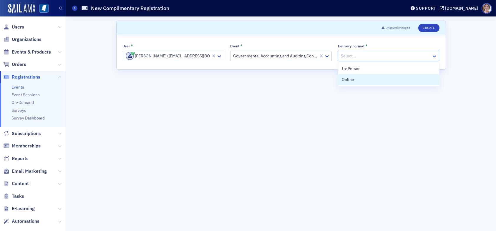
drag, startPoint x: 367, startPoint y: 79, endPoint x: 386, endPoint y: 59, distance: 27.5
click at [368, 79] on div "Online" at bounding box center [389, 80] width 94 height 6
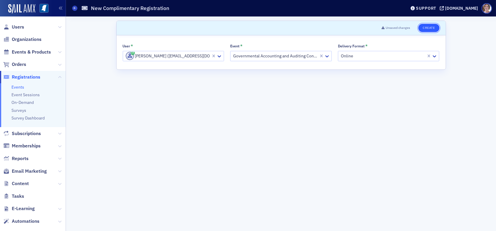
click at [427, 24] on button "Create" at bounding box center [428, 28] width 21 height 8
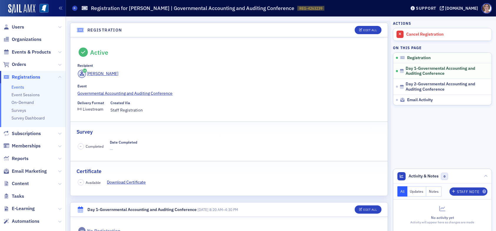
click at [28, 77] on span "Registrations" at bounding box center [26, 77] width 29 height 6
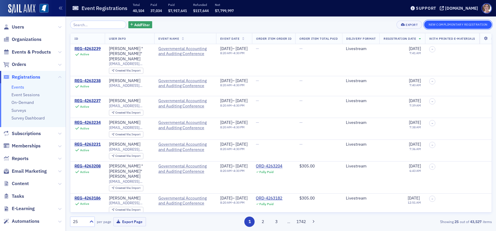
click at [437, 25] on button "New Complimentary Registration" at bounding box center [458, 25] width 68 height 8
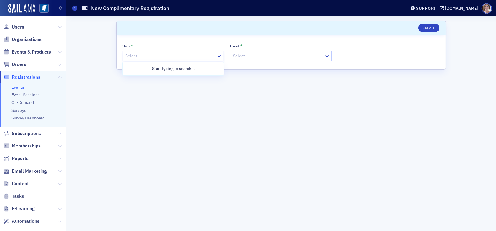
click at [142, 55] on div at bounding box center [170, 55] width 91 height 7
type input "emily mathis"
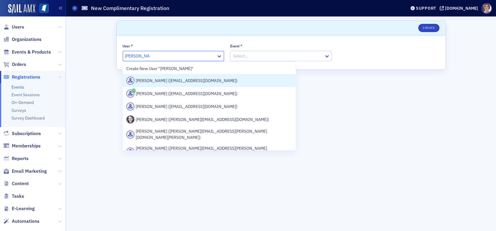
drag, startPoint x: 191, startPoint y: 82, endPoint x: 220, endPoint y: 72, distance: 30.1
click at [193, 82] on div "Emily Mathis (emathis@novum.cpa)" at bounding box center [209, 81] width 166 height 8
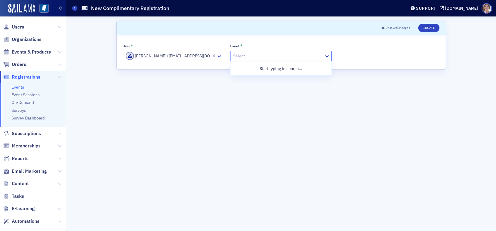
click at [253, 56] on div at bounding box center [278, 55] width 91 height 7
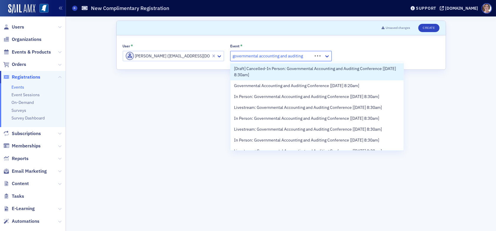
type input "governmental accounting and auditing"
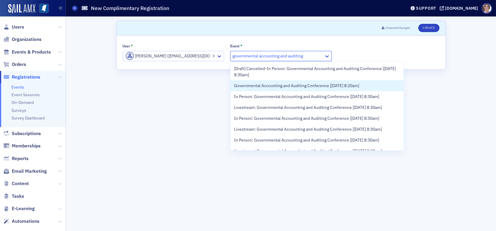
drag, startPoint x: 279, startPoint y: 84, endPoint x: 297, endPoint y: 83, distance: 17.7
click at [280, 84] on span "Governmental Accounting and Auditing Conference [9/11/2025 8:20am]" at bounding box center [296, 86] width 125 height 6
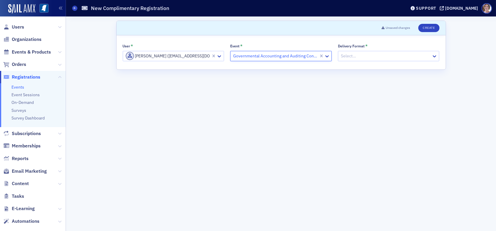
click at [375, 54] on div at bounding box center [385, 55] width 91 height 7
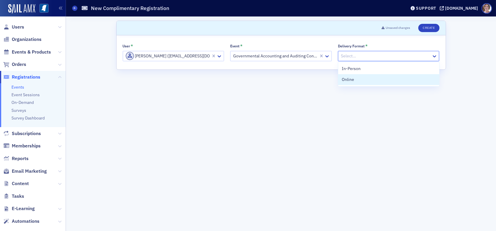
click at [370, 77] on div "Online" at bounding box center [389, 80] width 94 height 6
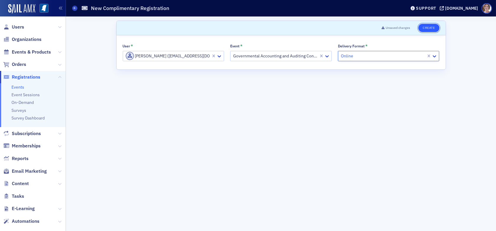
click at [426, 27] on button "Create" at bounding box center [428, 28] width 21 height 8
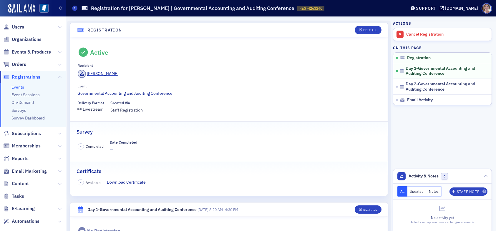
click at [31, 77] on span "Registrations" at bounding box center [26, 77] width 29 height 6
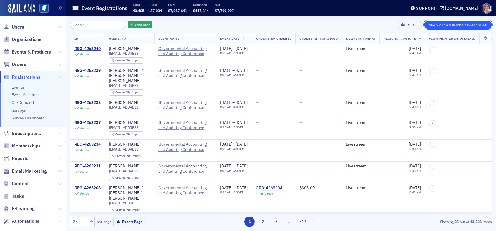
click at [431, 24] on button "New Complimentary Registration" at bounding box center [458, 25] width 68 height 8
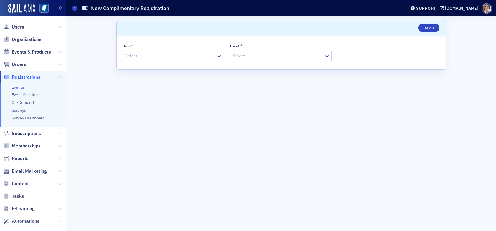
click at [183, 55] on div at bounding box center [170, 55] width 91 height 7
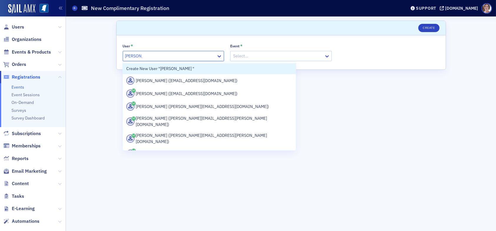
type input "brandon ar"
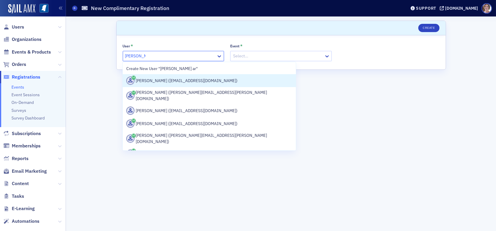
click at [189, 82] on div "Brandon Armstrong (barmstrong@novum.cpa)" at bounding box center [209, 81] width 166 height 8
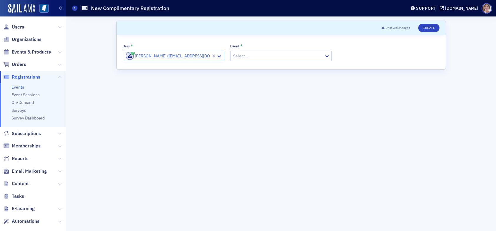
click at [252, 56] on div at bounding box center [278, 55] width 91 height 7
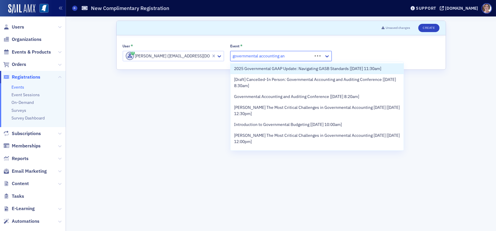
type input "governmental accounting and"
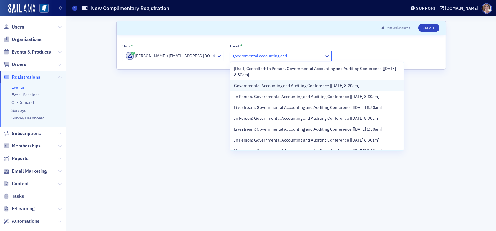
click at [283, 87] on span "Governmental Accounting and Auditing Conference [9/11/2025 8:20am]" at bounding box center [296, 86] width 125 height 6
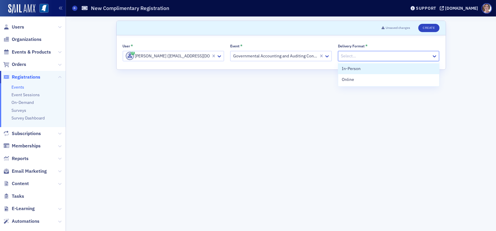
click at [402, 54] on div at bounding box center [385, 55] width 91 height 7
click at [392, 77] on div "Online" at bounding box center [389, 80] width 94 height 6
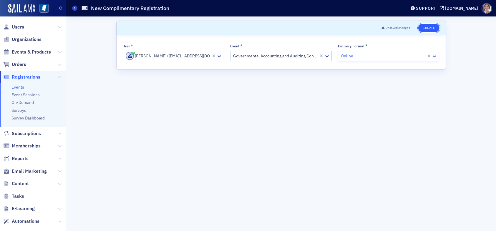
click at [427, 29] on button "Create" at bounding box center [428, 28] width 21 height 8
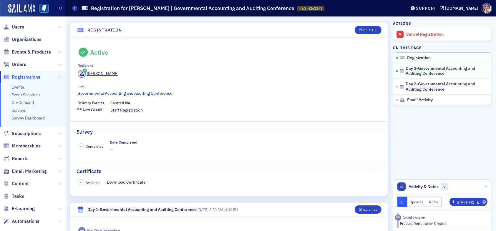
click at [31, 77] on span "Registrations" at bounding box center [26, 77] width 29 height 6
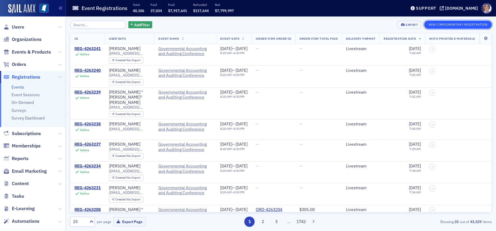
click at [459, 25] on button "New Complimentary Registration" at bounding box center [458, 25] width 68 height 8
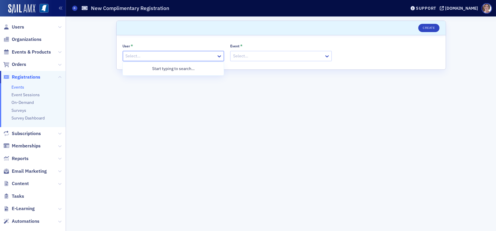
click at [167, 57] on div at bounding box center [170, 55] width 91 height 7
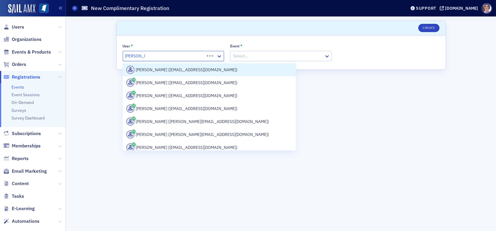
type input "jamie akins"
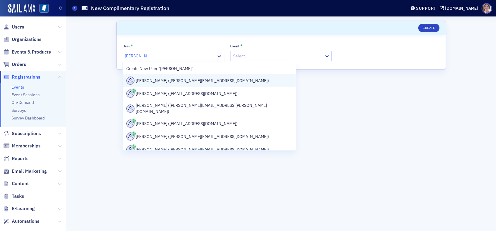
click at [175, 80] on div "Jamie Akins (jakins@novum.cpa)" at bounding box center [209, 81] width 166 height 8
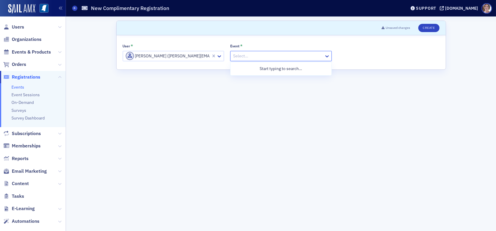
click at [250, 53] on div at bounding box center [278, 55] width 91 height 7
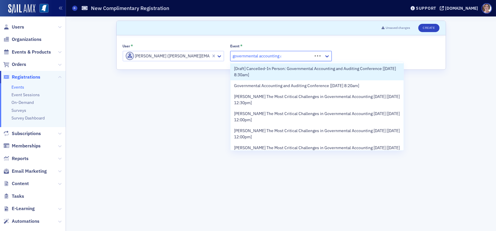
type input "governmental accounting and"
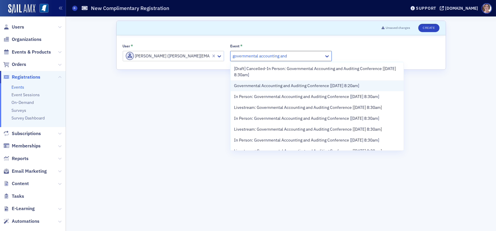
click at [307, 87] on span "Governmental Accounting and Auditing Conference [9/11/2025 8:20am]" at bounding box center [296, 86] width 125 height 6
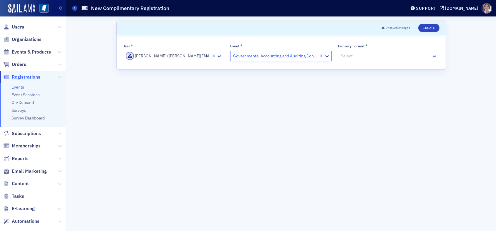
click at [374, 56] on div at bounding box center [385, 55] width 91 height 7
click at [371, 80] on div "Online" at bounding box center [389, 80] width 94 height 6
click at [427, 27] on button "Create" at bounding box center [428, 28] width 21 height 8
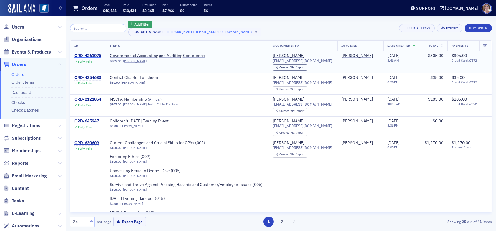
click at [94, 55] on div "ORD-4261075" at bounding box center [87, 55] width 27 height 5
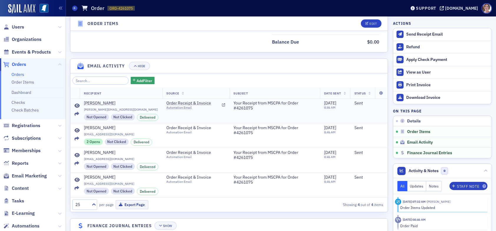
scroll to position [359, 0]
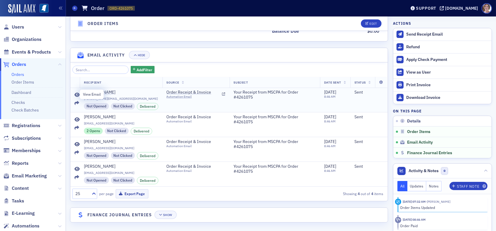
click at [78, 93] on icon at bounding box center [76, 95] width 5 height 5
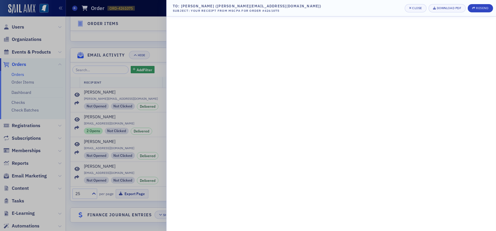
click at [77, 119] on div at bounding box center [248, 115] width 496 height 231
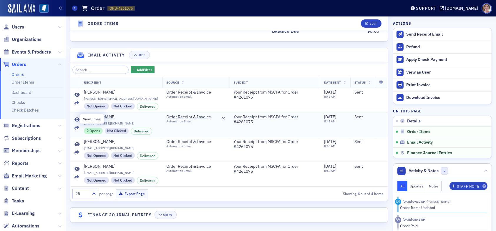
click at [77, 118] on icon at bounding box center [76, 119] width 5 height 5
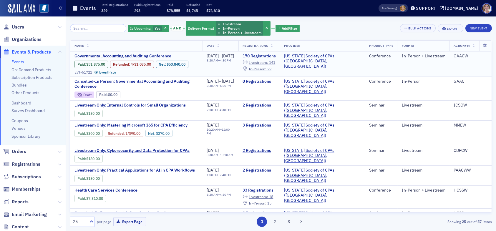
click at [268, 63] on span "Livestream :" at bounding box center [258, 62] width 19 height 5
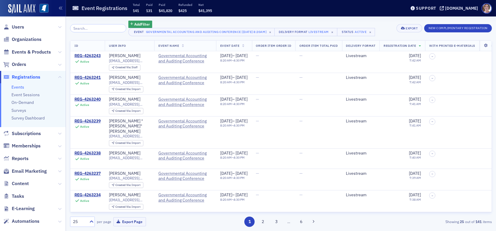
click at [24, 26] on span "Users" at bounding box center [33, 27] width 66 height 13
click at [17, 25] on span "Users" at bounding box center [18, 27] width 12 height 6
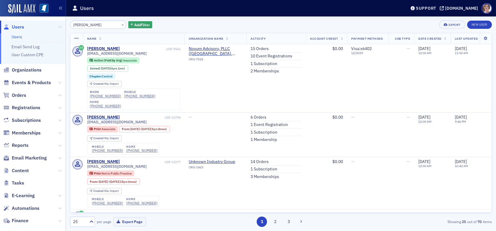
drag, startPoint x: 101, startPoint y: 26, endPoint x: 36, endPoint y: 18, distance: 65.6
click at [36, 19] on div "Users Users Email Send Log User Custom CPE Organizations Events & Products Orde…" at bounding box center [248, 115] width 496 height 231
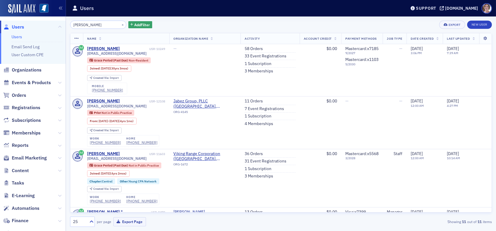
type input "[PERSON_NAME]"
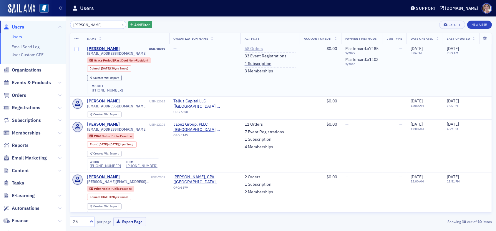
click at [248, 48] on link "58 Orders" at bounding box center [254, 48] width 18 height 5
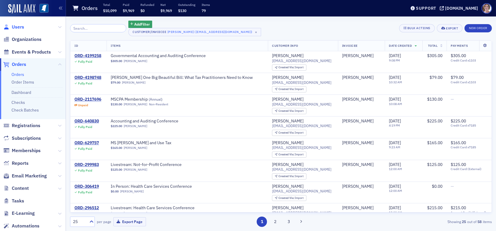
click at [19, 26] on span "Users" at bounding box center [18, 27] width 12 height 6
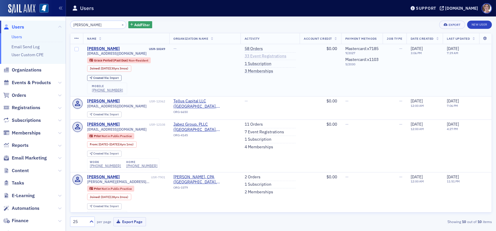
click at [253, 56] on link "33 Event Registrations" at bounding box center [266, 56] width 42 height 5
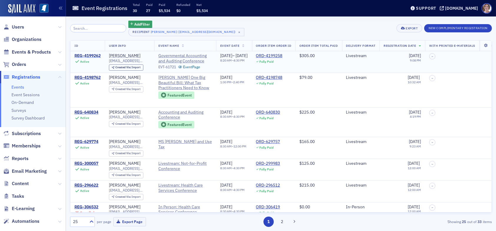
click at [93, 57] on div "REG-4199262" at bounding box center [87, 55] width 26 height 5
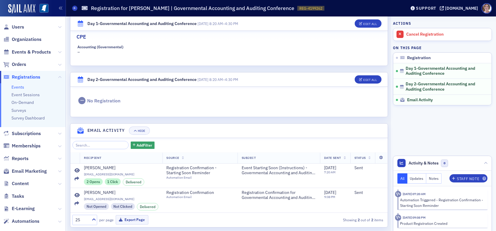
scroll to position [231, 0]
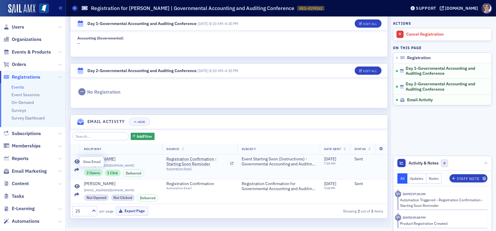
click at [77, 161] on icon at bounding box center [76, 162] width 5 height 5
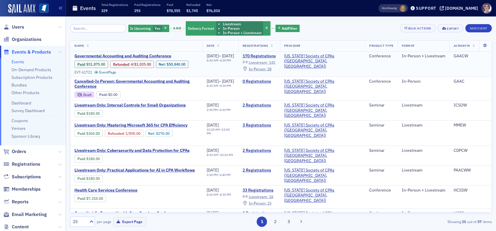
click at [268, 61] on span "Livestream :" at bounding box center [258, 62] width 19 height 5
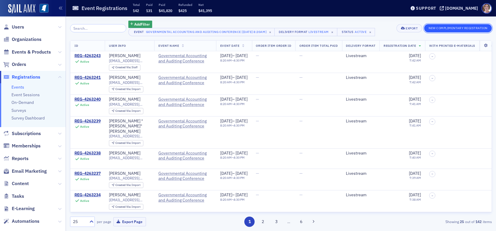
click at [467, 28] on button "New Complimentary Registration" at bounding box center [458, 28] width 68 height 8
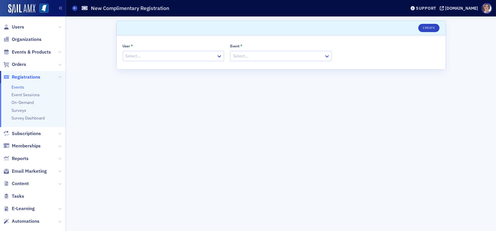
click at [149, 54] on div at bounding box center [170, 55] width 91 height 7
type input "[PERSON_NAME]"
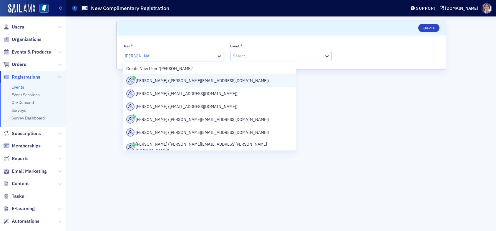
click at [188, 83] on div "[PERSON_NAME] ([PERSON_NAME][EMAIL_ADDRESS][DOMAIN_NAME])" at bounding box center [209, 81] width 166 height 8
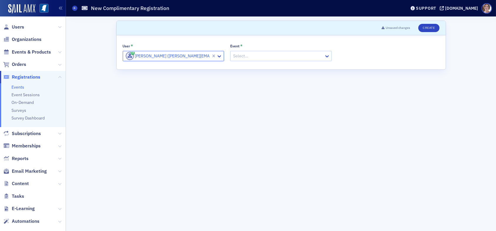
click at [270, 57] on div at bounding box center [278, 55] width 91 height 7
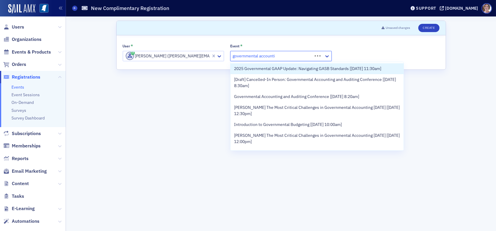
type input "governmental accountin"
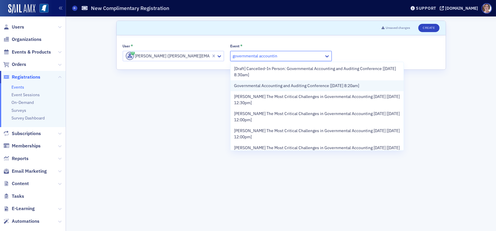
click at [286, 86] on span "Governmental Accounting and Auditing Conference [[DATE] 8:20am]" at bounding box center [296, 86] width 125 height 6
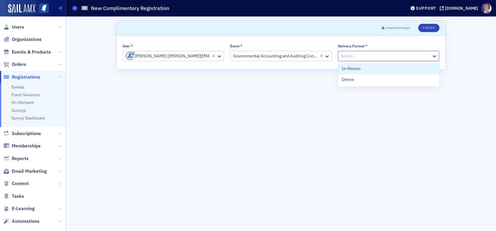
click at [357, 57] on div at bounding box center [385, 55] width 91 height 7
click at [357, 80] on div "Online" at bounding box center [389, 80] width 94 height 6
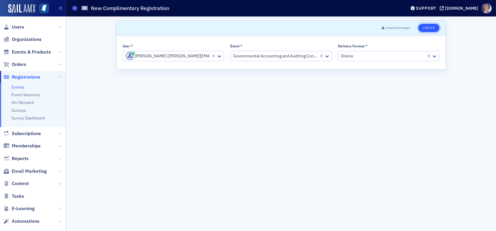
click at [428, 26] on button "Create" at bounding box center [428, 28] width 21 height 8
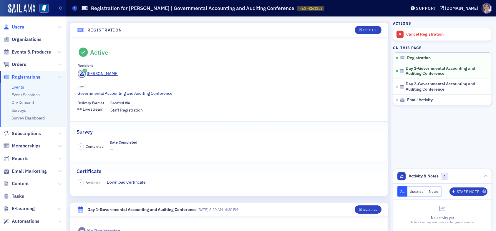
click at [20, 27] on span "Users" at bounding box center [18, 27] width 12 height 6
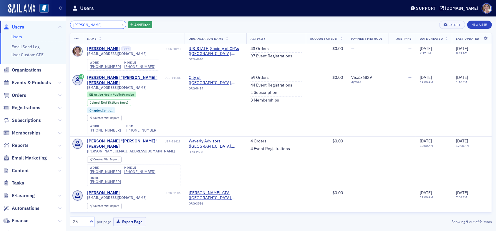
drag, startPoint x: 102, startPoint y: 21, endPoint x: 30, endPoint y: 24, distance: 71.6
click at [31, 24] on div "Users Users Email Send Log User Custom CPE Organizations Events & Products Orde…" at bounding box center [248, 115] width 496 height 231
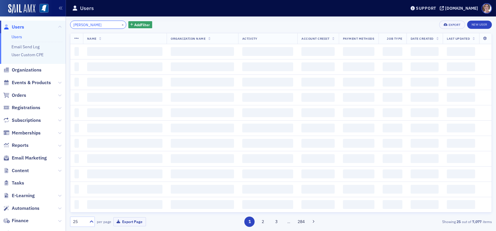
type input "[PERSON_NAME]"
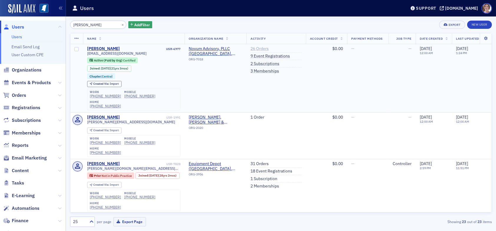
click at [258, 49] on link "26 Orders" at bounding box center [259, 48] width 18 height 5
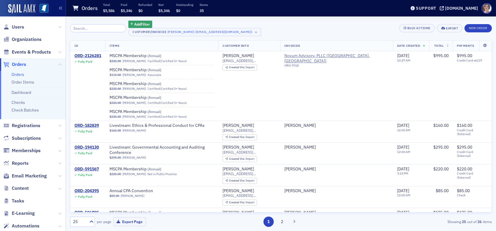
drag, startPoint x: 17, startPoint y: 29, endPoint x: 25, endPoint y: 28, distance: 8.0
click at [17, 28] on span "Users" at bounding box center [18, 27] width 12 height 6
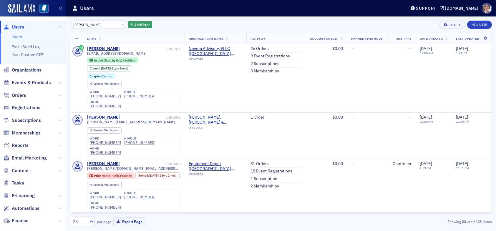
drag, startPoint x: 80, startPoint y: 25, endPoint x: 47, endPoint y: 25, distance: 33.6
click at [47, 25] on div "Users Users Email Send Log User Custom CPE Organizations Events & Products Orde…" at bounding box center [248, 115] width 496 height 231
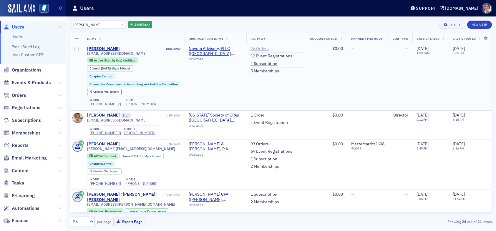
type input "[PERSON_NAME]"
click at [263, 50] on link "26 Orders" at bounding box center [259, 48] width 18 height 5
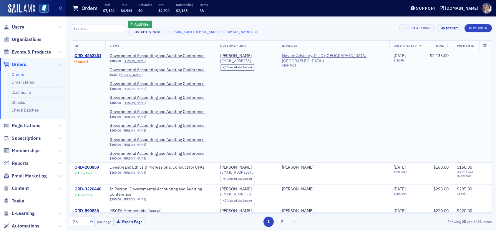
click at [138, 89] on link "[PERSON_NAME]" at bounding box center [134, 89] width 24 height 4
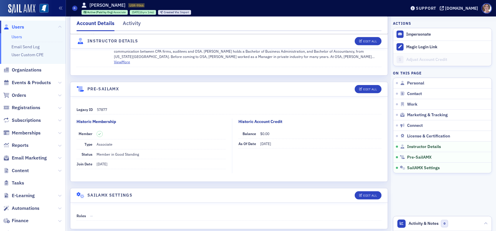
scroll to position [1080, 0]
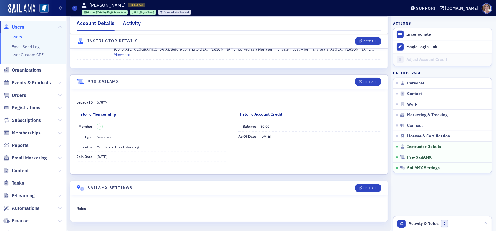
click at [127, 25] on div "Activity" at bounding box center [132, 24] width 18 height 11
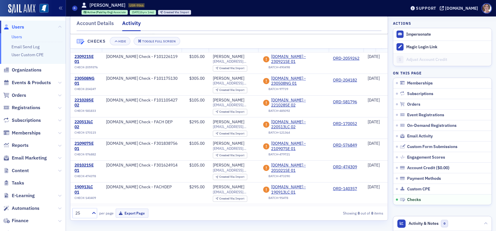
click at [20, 26] on span "Users" at bounding box center [18, 27] width 12 height 6
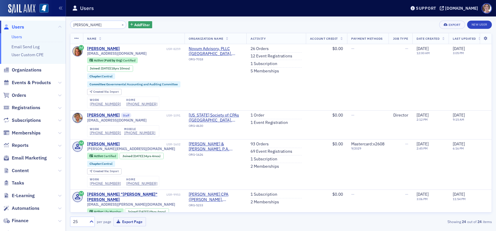
drag, startPoint x: 105, startPoint y: 25, endPoint x: 38, endPoint y: 26, distance: 67.1
click at [35, 23] on div "Users Users Email Send Log User Custom CPE Organizations Events & Products Orde…" at bounding box center [248, 115] width 496 height 231
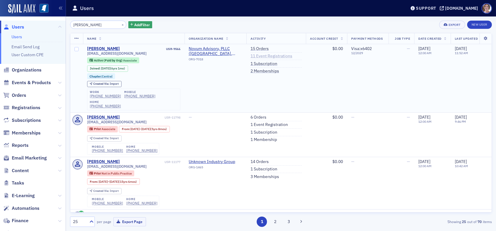
type input "[PERSON_NAME]"
click at [265, 56] on link "11 Event Registrations" at bounding box center [271, 56] width 42 height 5
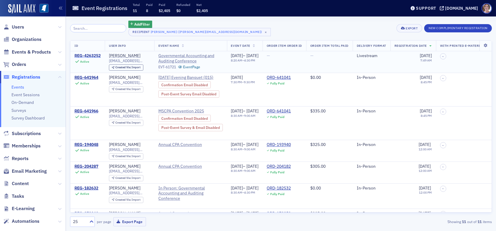
click at [89, 57] on div "REG-4263252" at bounding box center [87, 55] width 26 height 5
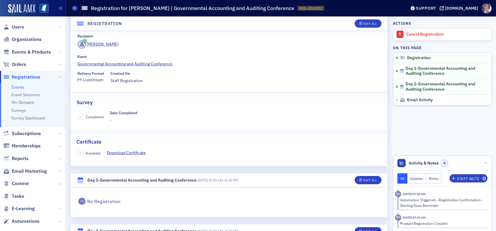
scroll to position [59, 0]
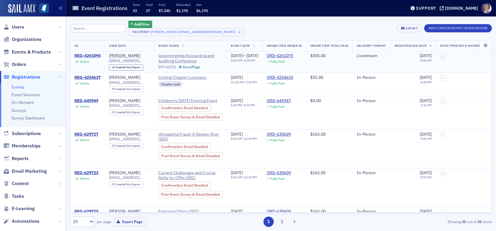
click at [95, 54] on div "REG-4261094" at bounding box center [87, 55] width 26 height 5
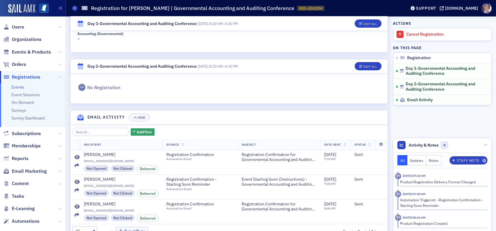
scroll to position [255, 0]
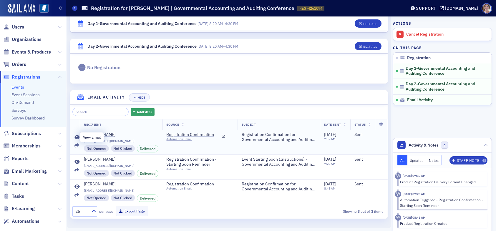
click at [77, 136] on icon at bounding box center [76, 137] width 5 height 5
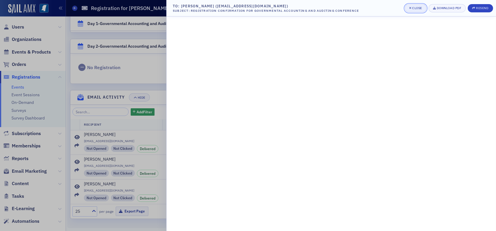
click at [412, 8] on div "Close" at bounding box center [417, 7] width 10 height 3
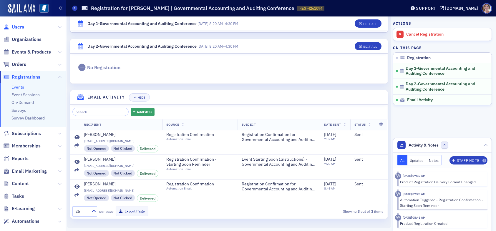
click at [19, 28] on span "Users" at bounding box center [18, 27] width 12 height 6
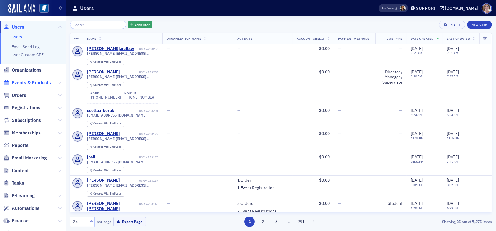
click at [21, 80] on span "Events & Products" at bounding box center [31, 82] width 39 height 6
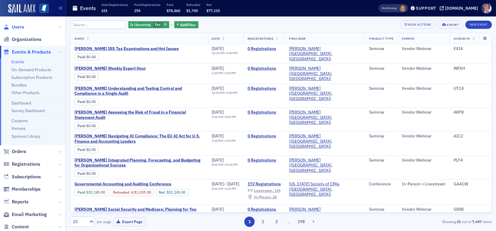
click at [22, 27] on span "Users" at bounding box center [18, 27] width 12 height 6
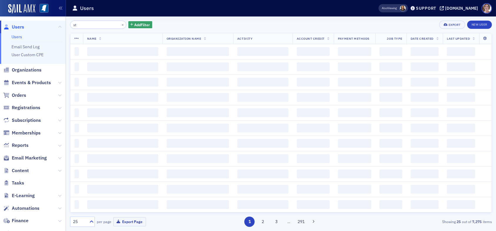
type input "s"
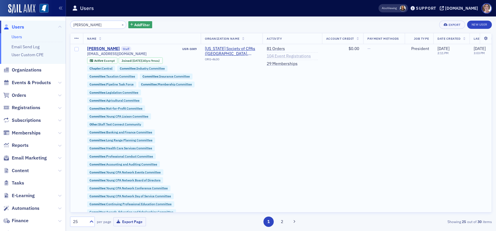
type input "[PERSON_NAME]"
click at [282, 55] on link "104 Event Registrations" at bounding box center [289, 56] width 44 height 5
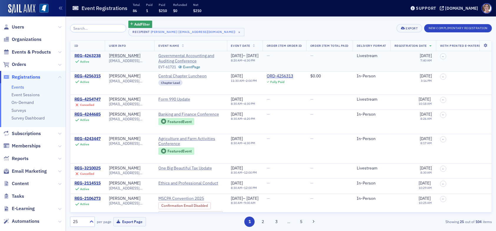
click at [93, 56] on div "REG-4263238" at bounding box center [87, 55] width 26 height 5
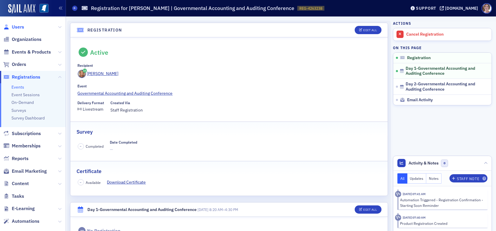
click at [17, 28] on span "Users" at bounding box center [18, 27] width 12 height 6
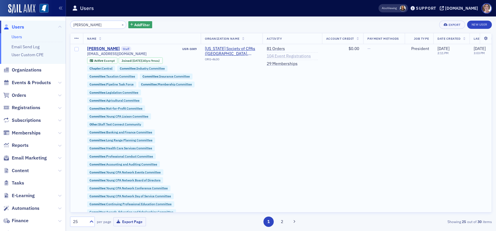
click at [288, 55] on link "104 Event Registrations" at bounding box center [289, 56] width 44 height 5
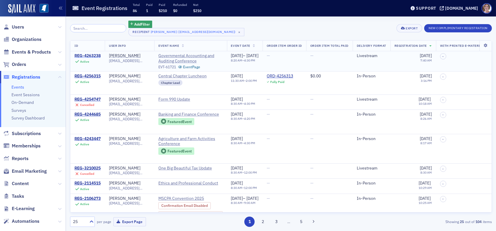
click at [95, 55] on div "REG-4263238" at bounding box center [87, 55] width 26 height 5
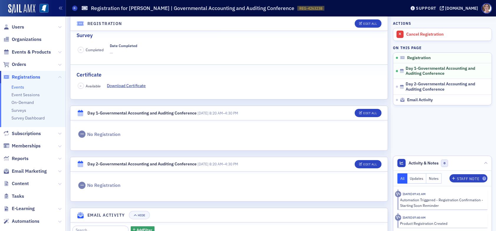
scroll to position [190, 0]
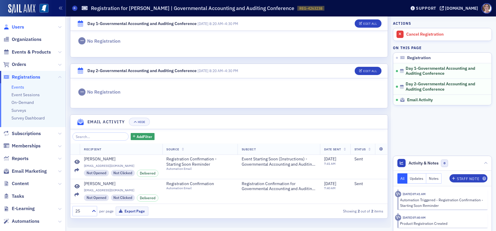
click at [16, 28] on span "Users" at bounding box center [18, 27] width 12 height 6
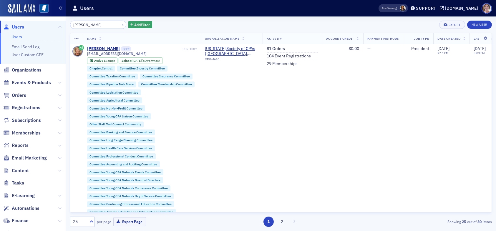
drag, startPoint x: 99, startPoint y: 22, endPoint x: 52, endPoint y: 27, distance: 47.0
click at [52, 27] on div "Users Users Email Send Log User Custom CPE Organizations Events & Products Orde…" at bounding box center [248, 115] width 496 height 231
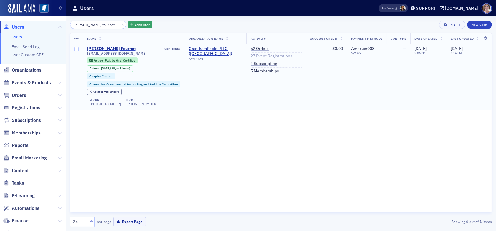
type input "[PERSON_NAME] fournet"
click at [266, 55] on link "27 Event Registrations" at bounding box center [271, 56] width 42 height 5
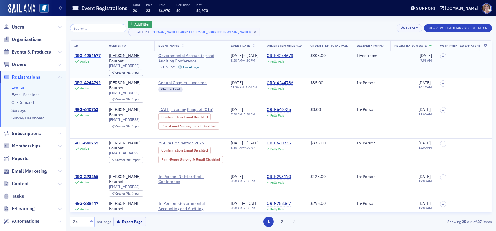
click at [94, 56] on div "REG-4254677" at bounding box center [87, 55] width 26 height 5
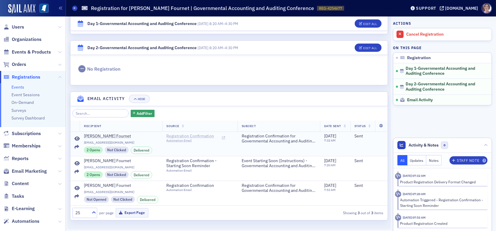
scroll to position [255, 0]
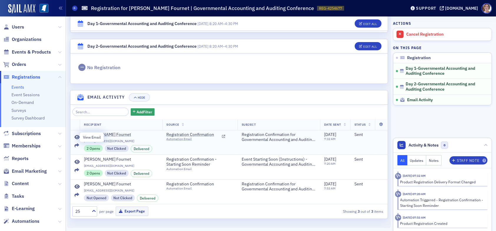
click at [75, 137] on icon at bounding box center [76, 137] width 5 height 5
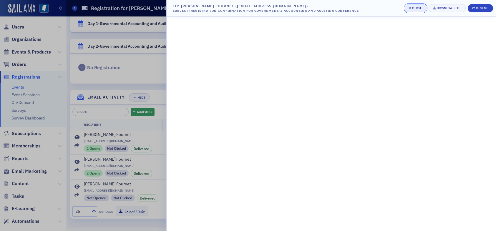
click at [416, 10] on span "Close" at bounding box center [415, 8] width 13 height 5
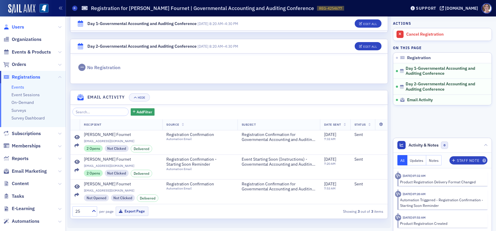
click at [18, 27] on span "Users" at bounding box center [18, 27] width 12 height 6
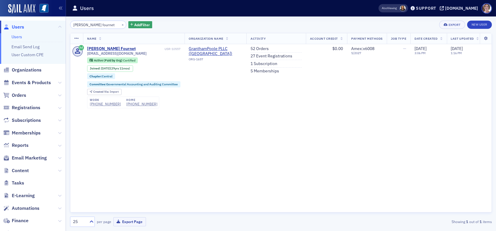
drag, startPoint x: 107, startPoint y: 24, endPoint x: 40, endPoint y: 29, distance: 67.0
click at [46, 23] on div "Users Users Email Send Log User Custom CPE Organizations Events & Products Orde…" at bounding box center [248, 115] width 496 height 231
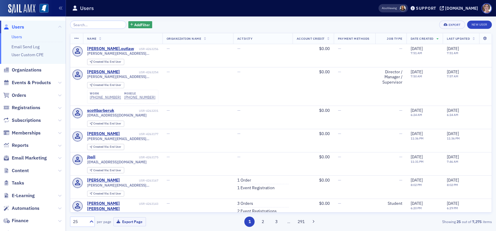
click at [17, 26] on span "Users" at bounding box center [18, 27] width 12 height 6
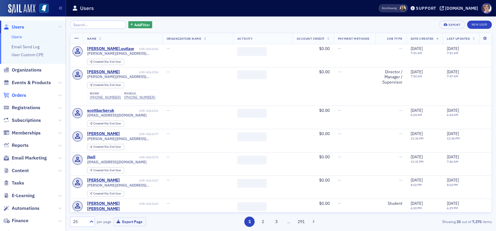
click at [23, 94] on span "Orders" at bounding box center [19, 95] width 14 height 6
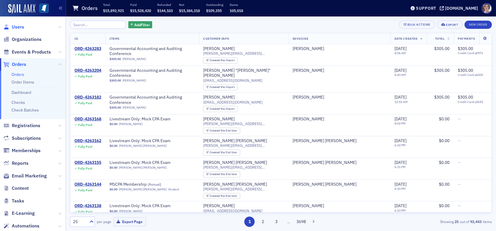
drag, startPoint x: 17, startPoint y: 26, endPoint x: 59, endPoint y: 27, distance: 41.5
click at [18, 26] on span "Users" at bounding box center [18, 27] width 12 height 6
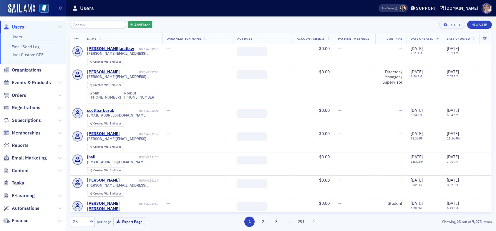
click at [97, 26] on input "search" at bounding box center [98, 25] width 56 height 8
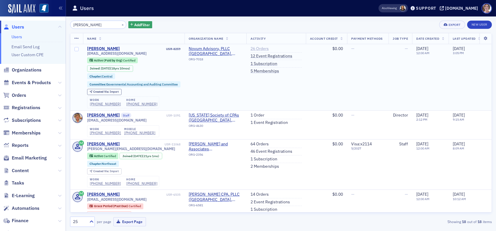
type input "stephanie palmertre"
click at [258, 48] on link "26 Orders" at bounding box center [259, 48] width 18 height 5
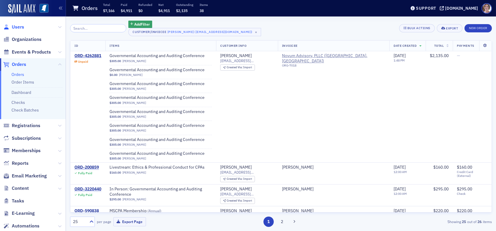
click at [19, 26] on span "Users" at bounding box center [18, 27] width 12 height 6
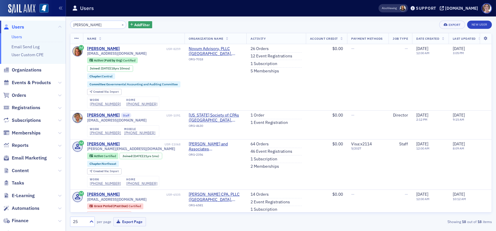
drag, startPoint x: 111, startPoint y: 24, endPoint x: 38, endPoint y: 21, distance: 73.3
click at [40, 23] on div "Users Users Email Send Log User Custom CPE Organizations Events & Products Orde…" at bounding box center [248, 115] width 496 height 231
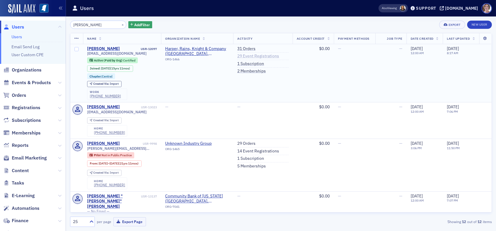
type input "[PERSON_NAME]"
click at [256, 57] on link "29 Event Registrations" at bounding box center [258, 56] width 42 height 5
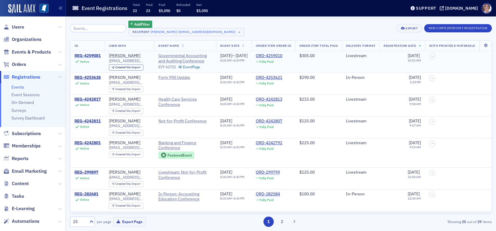
click at [95, 56] on div "REG-4259081" at bounding box center [87, 55] width 26 height 5
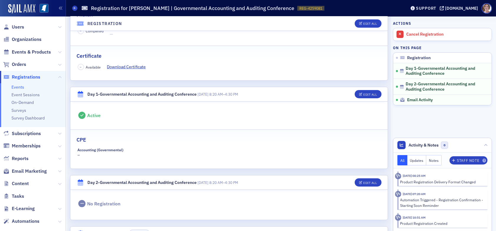
scroll to position [255, 0]
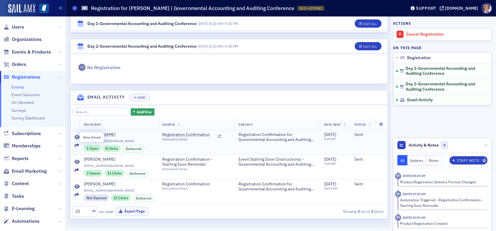
click at [77, 135] on icon at bounding box center [76, 137] width 5 height 5
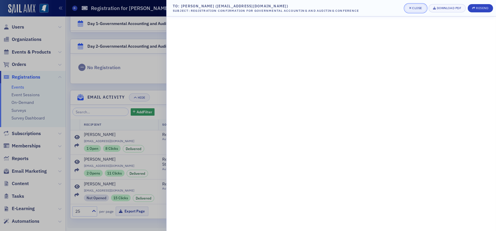
click at [416, 8] on div "Close" at bounding box center [417, 7] width 10 height 3
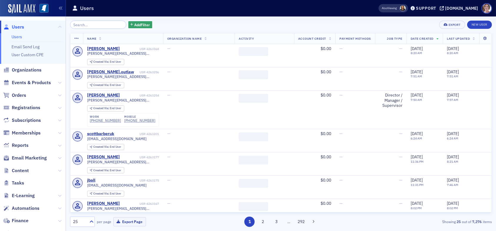
click at [15, 26] on span "Users" at bounding box center [18, 27] width 12 height 6
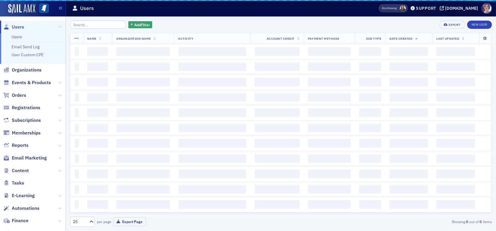
click at [90, 26] on input "search" at bounding box center [98, 25] width 56 height 8
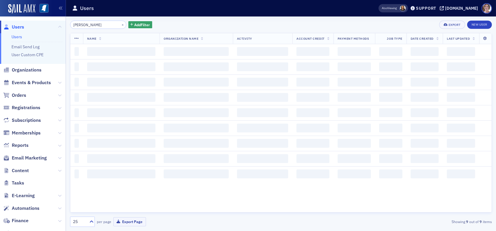
type input "[PERSON_NAME]"
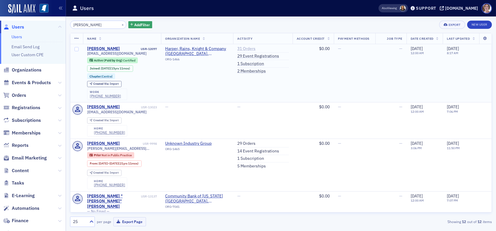
click at [239, 49] on link "31 Orders" at bounding box center [246, 48] width 18 height 5
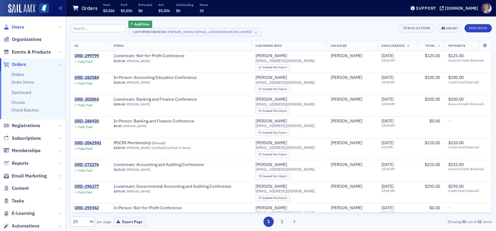
click at [16, 26] on span "Users" at bounding box center [18, 27] width 12 height 6
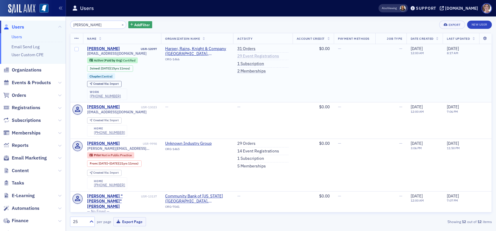
click at [246, 56] on link "29 Event Registrations" at bounding box center [258, 56] width 42 height 5
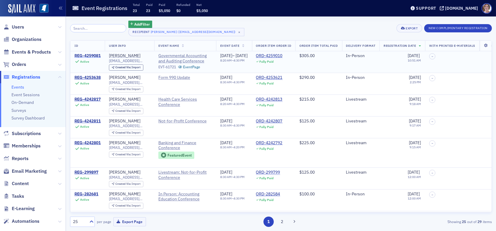
click at [92, 55] on div "REG-4259081" at bounding box center [87, 55] width 26 height 5
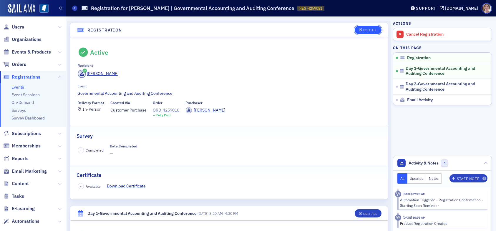
click at [366, 29] on div "Edit All" at bounding box center [370, 30] width 14 height 3
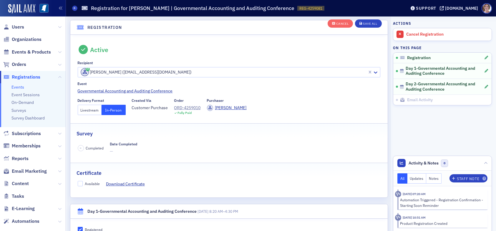
scroll to position [15, 0]
click at [87, 111] on button "Livestream" at bounding box center [90, 109] width 24 height 10
click at [367, 23] on div "Save All" at bounding box center [370, 23] width 14 height 3
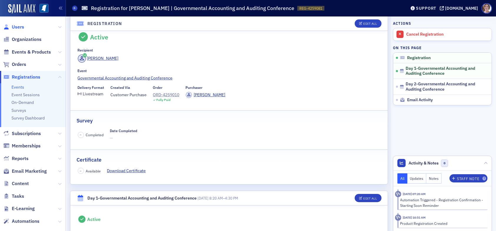
drag, startPoint x: 18, startPoint y: 26, endPoint x: 21, endPoint y: 26, distance: 3.1
click at [19, 26] on span "Users" at bounding box center [18, 27] width 12 height 6
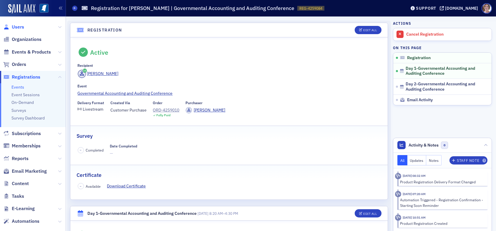
click at [17, 26] on span "Users" at bounding box center [18, 27] width 12 height 6
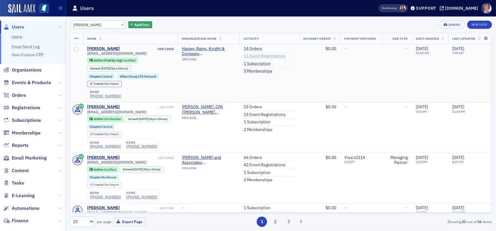
click at [266, 57] on link "11 Event Registrations" at bounding box center [265, 56] width 42 height 5
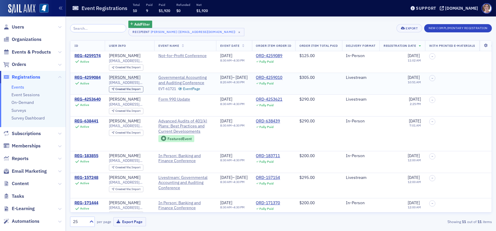
click at [86, 78] on div "REG-4259084" at bounding box center [87, 77] width 26 height 5
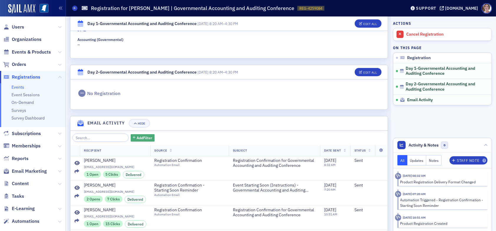
scroll to position [226, 0]
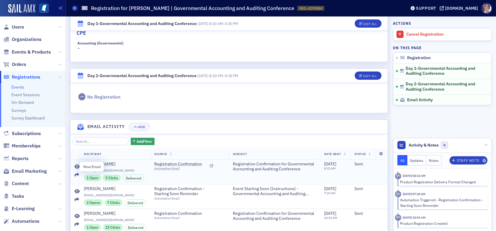
click at [78, 165] on icon at bounding box center [76, 167] width 5 height 5
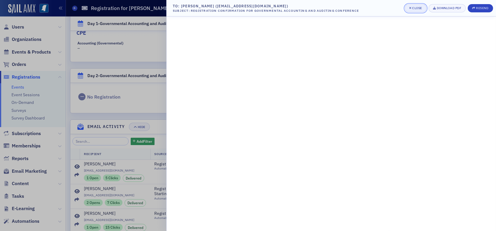
click at [415, 6] on div "Close" at bounding box center [417, 7] width 10 height 3
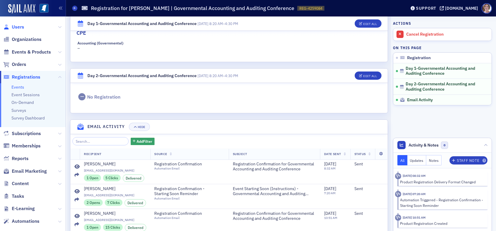
click at [16, 25] on span "Users" at bounding box center [18, 27] width 12 height 6
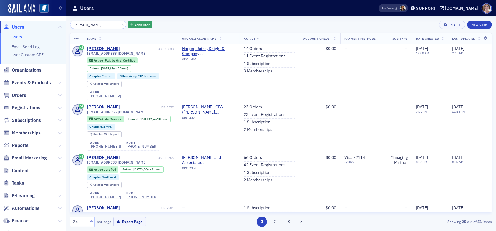
drag, startPoint x: 96, startPoint y: 25, endPoint x: 50, endPoint y: 24, distance: 45.6
click at [50, 24] on div "Users Users Email Send Log User Custom CPE Organizations Events & Products Orde…" at bounding box center [248, 115] width 496 height 231
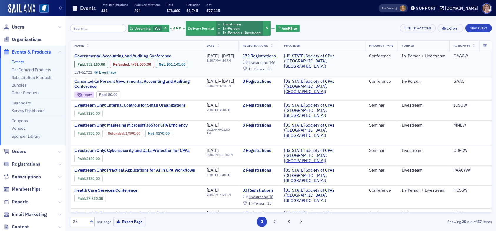
click at [268, 62] on span "Livestream :" at bounding box center [258, 62] width 19 height 5
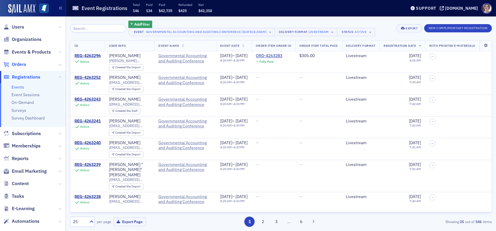
click at [20, 64] on span "Orders" at bounding box center [19, 64] width 14 height 6
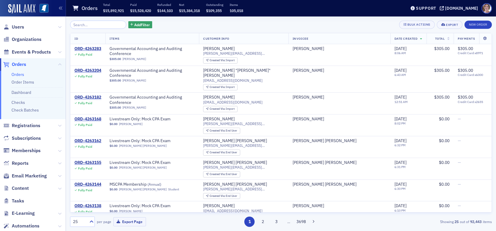
click at [92, 25] on input "search" at bounding box center [98, 25] width 56 height 8
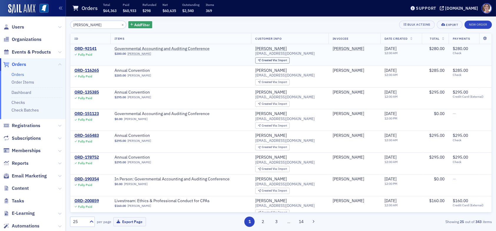
type input "[PERSON_NAME]"
click at [92, 48] on div "ORD-92141" at bounding box center [85, 48] width 22 height 5
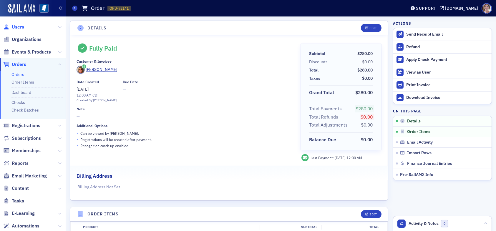
click at [17, 27] on span "Users" at bounding box center [18, 27] width 12 height 6
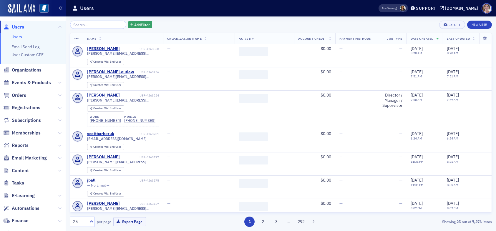
click at [105, 24] on input "search" at bounding box center [98, 25] width 56 height 8
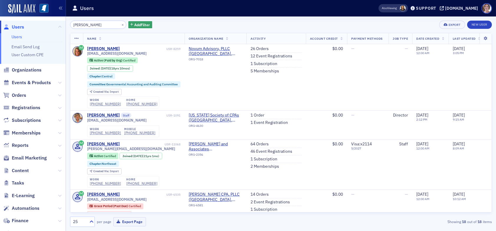
type input "[PERSON_NAME]"
click at [263, 48] on link "26 Orders" at bounding box center [259, 48] width 18 height 5
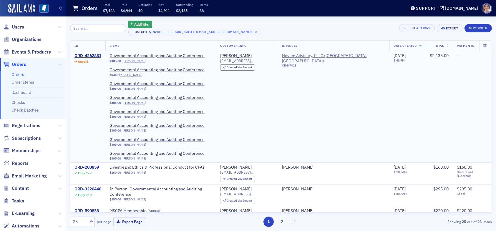
click at [135, 60] on link "Angela Mire" at bounding box center [134, 61] width 24 height 4
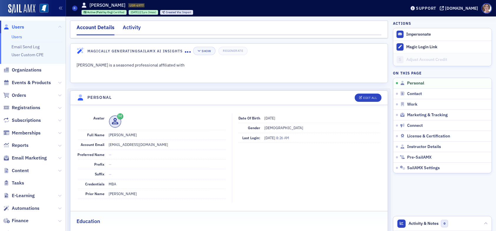
click at [131, 26] on div "Activity" at bounding box center [132, 29] width 18 height 11
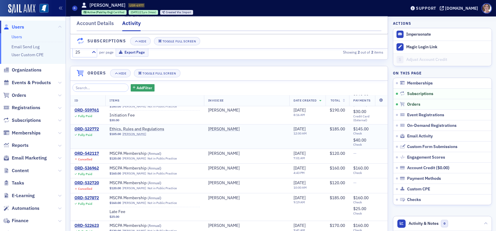
scroll to position [389, 0]
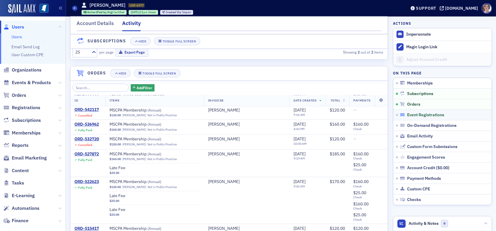
click at [411, 114] on span "Event Registrations" at bounding box center [425, 114] width 37 height 5
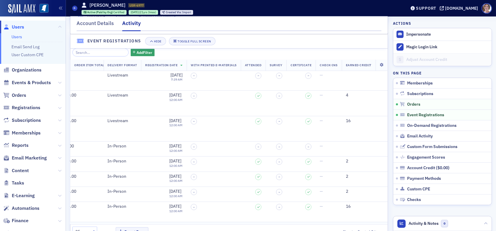
scroll to position [22, 200]
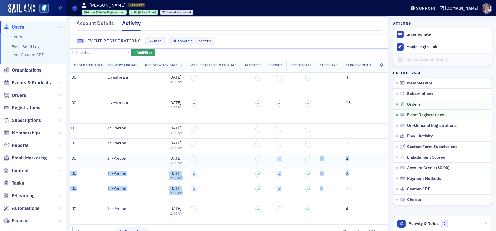
drag, startPoint x: 355, startPoint y: 218, endPoint x: 254, endPoint y: 153, distance: 120.4
click at [254, 153] on tbody "REG-4263237 Active Governmental Accounting and Auditing Conference EVT-61721 Ev…" at bounding box center [134, 139] width 506 height 172
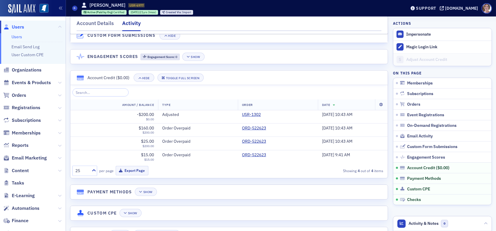
scroll to position [1144, 0]
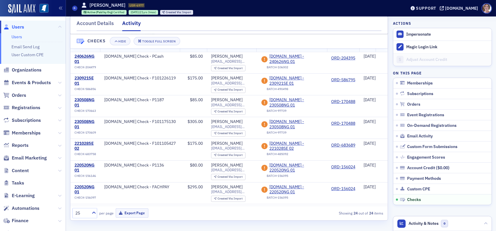
click at [19, 23] on span "Users" at bounding box center [33, 27] width 66 height 13
click at [19, 25] on span "Users" at bounding box center [18, 27] width 12 height 6
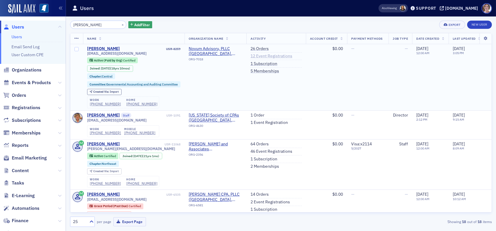
click at [263, 57] on link "12 Event Registrations" at bounding box center [271, 56] width 42 height 5
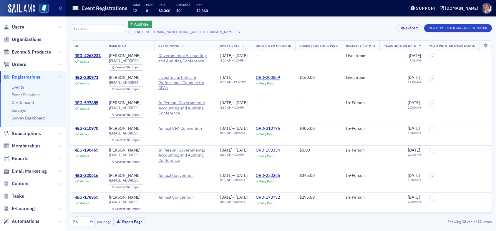
click at [92, 27] on input "search" at bounding box center [98, 28] width 56 height 8
click at [20, 26] on span "Users" at bounding box center [18, 27] width 12 height 6
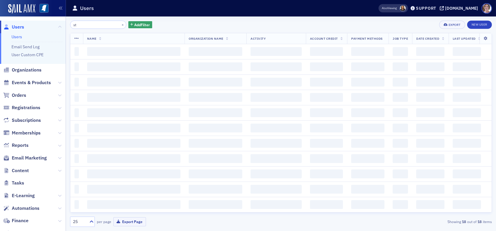
type input "s"
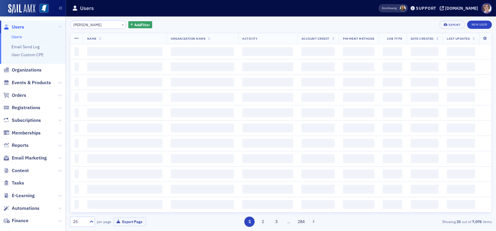
type input "angela mire"
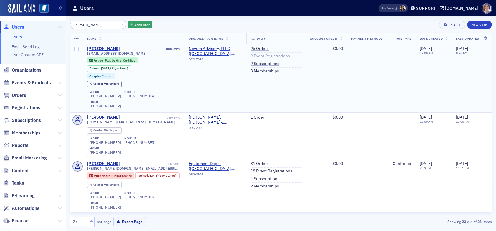
click at [263, 55] on link "9 Event Registrations" at bounding box center [269, 56] width 39 height 5
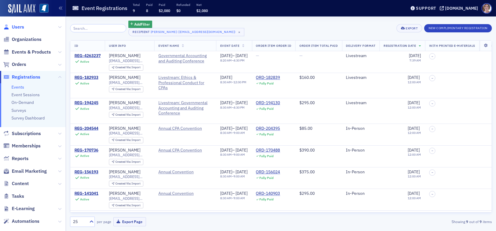
click at [19, 26] on span "Users" at bounding box center [18, 27] width 12 height 6
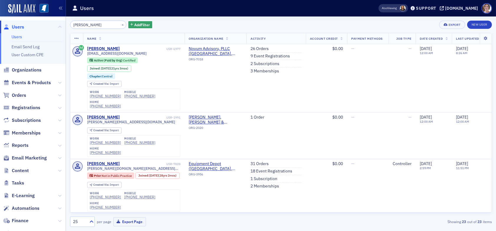
drag, startPoint x: 49, startPoint y: 25, endPoint x: 44, endPoint y: 25, distance: 4.7
click at [44, 25] on div "Users Users Email Send Log User Custom CPE Organizations Events & Products Orde…" at bounding box center [248, 115] width 496 height 231
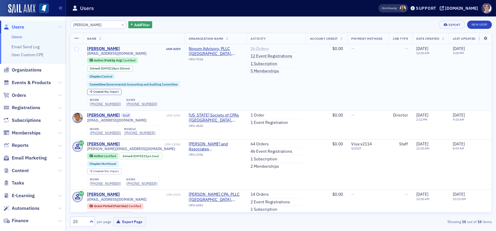
type input "stephanie palmertree"
click at [262, 49] on link "26 Orders" at bounding box center [259, 48] width 18 height 5
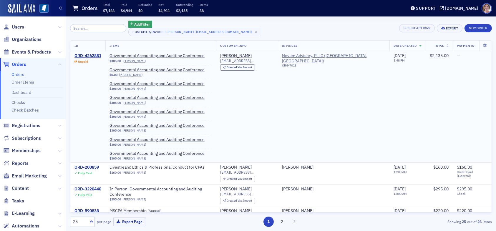
click at [94, 54] on div "ORD-4262881" at bounding box center [87, 55] width 27 height 5
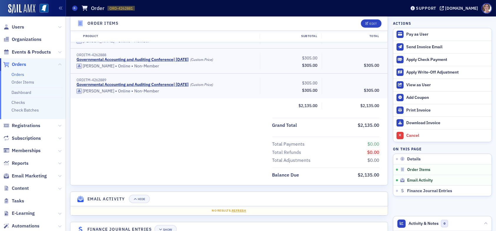
scroll to position [353, 0]
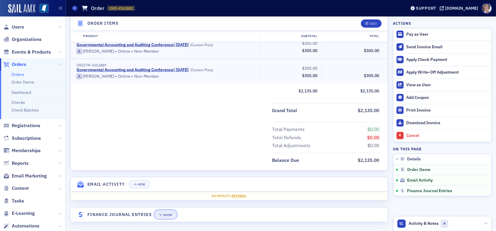
click at [164, 214] on div "Show" at bounding box center [167, 214] width 9 height 3
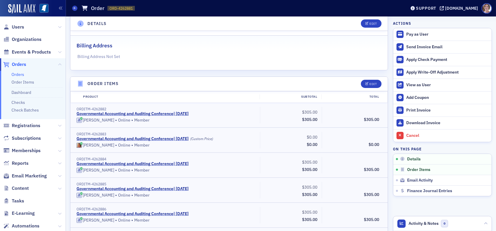
scroll to position [76, 0]
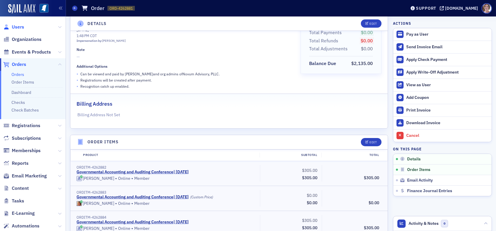
click at [17, 27] on span "Users" at bounding box center [18, 27] width 12 height 6
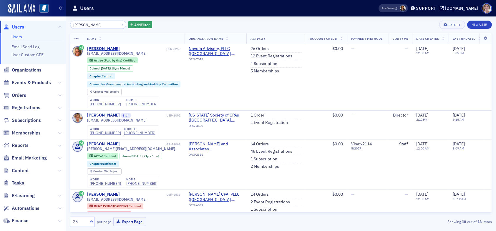
drag, startPoint x: 108, startPoint y: 24, endPoint x: 38, endPoint y: 28, distance: 70.1
click at [39, 28] on div "Users Users Email Send Log User Custom CPE Organizations Events & Products Orde…" at bounding box center [248, 115] width 496 height 231
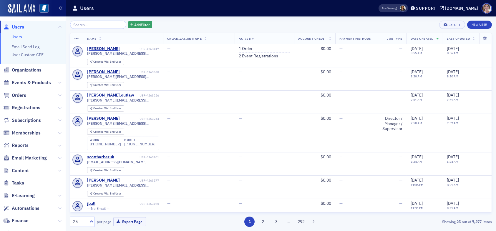
click at [20, 27] on span "Users" at bounding box center [18, 27] width 12 height 6
click at [19, 27] on span "Users" at bounding box center [18, 27] width 12 height 6
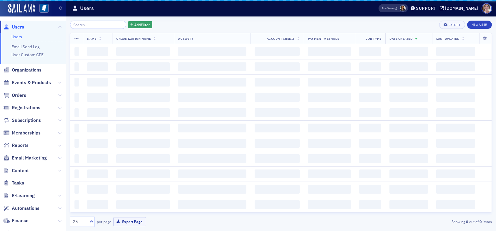
click at [84, 26] on input "search" at bounding box center [98, 25] width 56 height 8
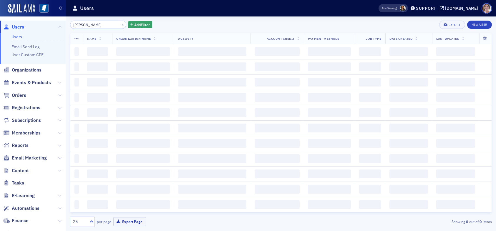
type input "stephanie palmertree"
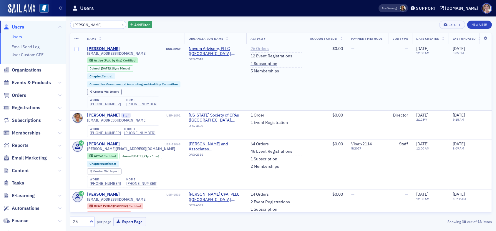
click at [258, 48] on link "26 Orders" at bounding box center [259, 48] width 18 height 5
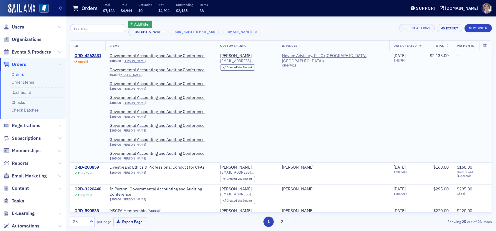
click at [87, 55] on div "ORD-4262881" at bounding box center [87, 55] width 27 height 5
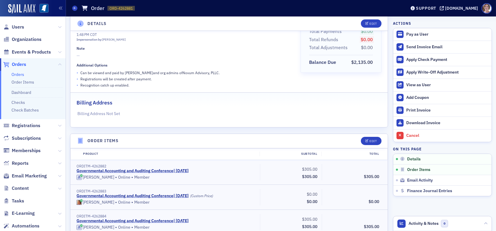
scroll to position [88, 0]
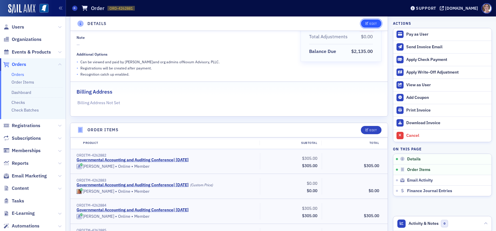
click at [369, 22] on div "Edit" at bounding box center [372, 23] width 7 height 3
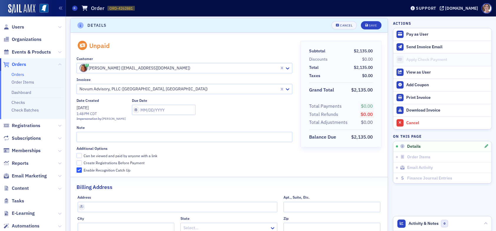
scroll to position [1, 0]
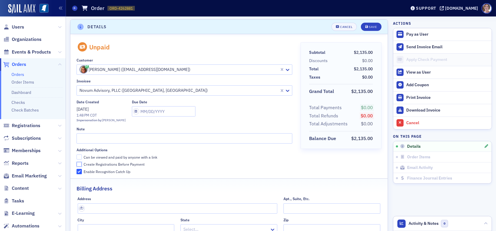
click at [80, 165] on input "Create Registrations Before Payment" at bounding box center [79, 164] width 5 height 5
checkbox input "true"
click at [369, 26] on div "Save" at bounding box center [373, 26] width 8 height 3
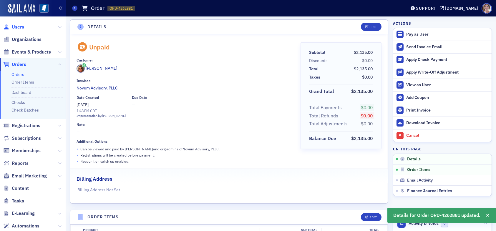
click at [18, 27] on span "Users" at bounding box center [18, 27] width 12 height 6
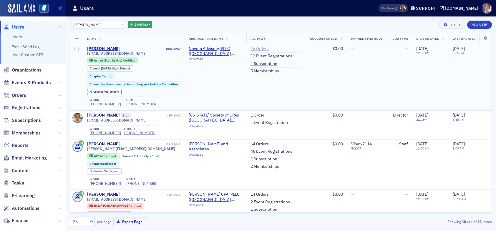
click at [262, 47] on link "26 Orders" at bounding box center [259, 48] width 18 height 5
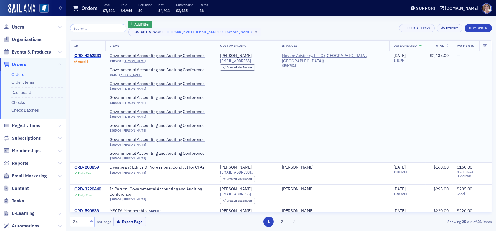
click at [92, 55] on div "ORD-4262881" at bounding box center [87, 55] width 27 height 5
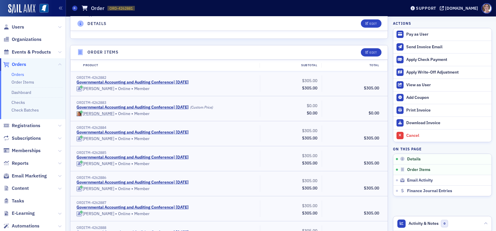
scroll to position [177, 0]
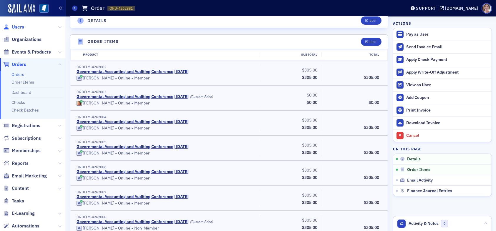
click at [15, 26] on span "Users" at bounding box center [18, 27] width 12 height 6
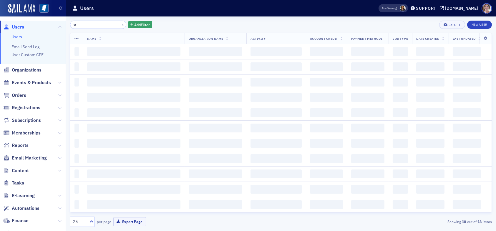
type input "s"
